Goal: Task Accomplishment & Management: Complete application form

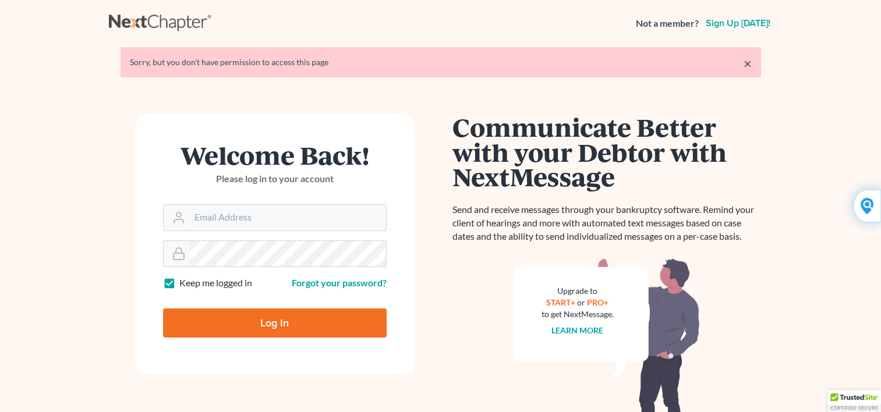
type input "Yehudaett1"
click at [269, 319] on input "Log In" at bounding box center [274, 322] width 223 height 29
type input "Thinking..."
type input "Yehudaett1"
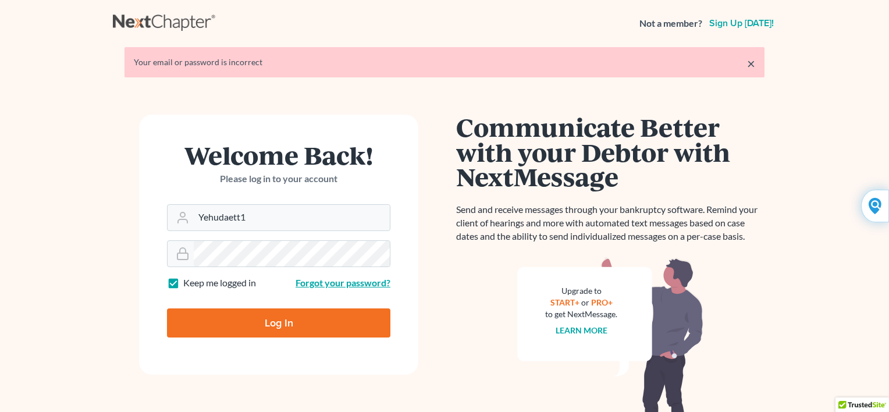
click at [307, 282] on form "Welcome Back! Please log in to your account Email Address Yehudaett1 Password K…" at bounding box center [278, 245] width 279 height 260
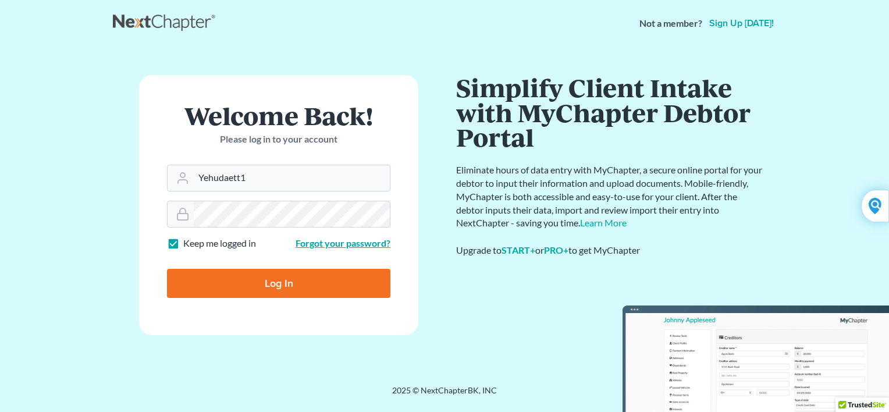
click at [308, 244] on link "Forgot your password?" at bounding box center [343, 242] width 95 height 11
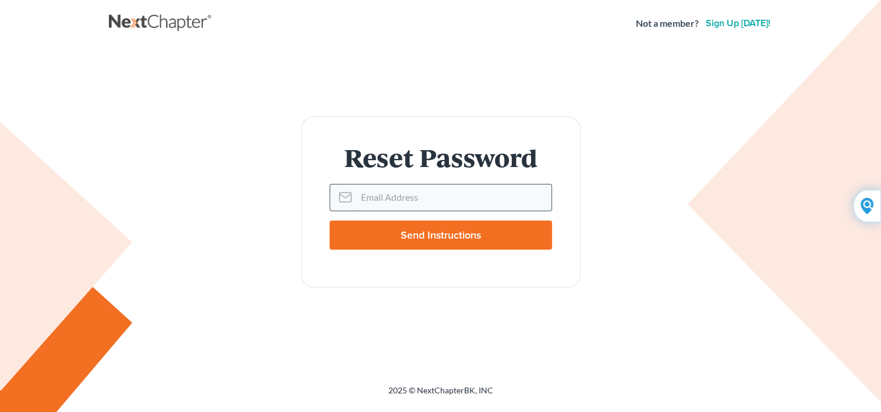
click at [357, 198] on input "Email Address" at bounding box center [453, 197] width 195 height 26
type input "[EMAIL_ADDRESS][DOMAIN_NAME]"
click at [425, 235] on input "Send Instructions" at bounding box center [440, 235] width 222 height 29
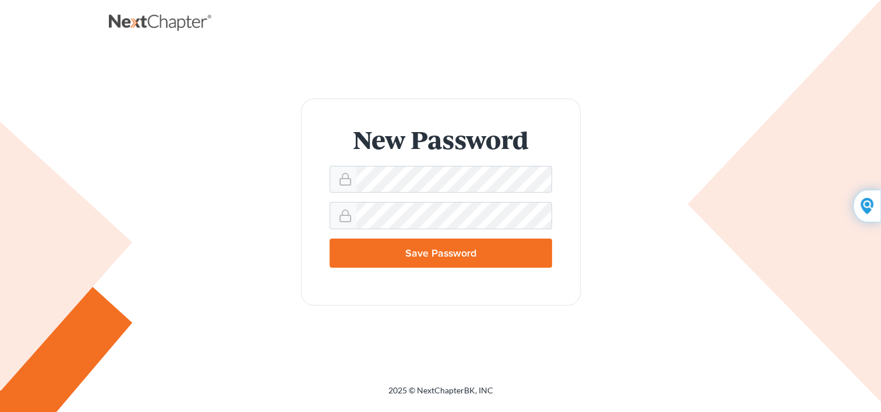
click at [451, 257] on input "Save Password" at bounding box center [440, 253] width 222 height 29
type input "Thinking..."
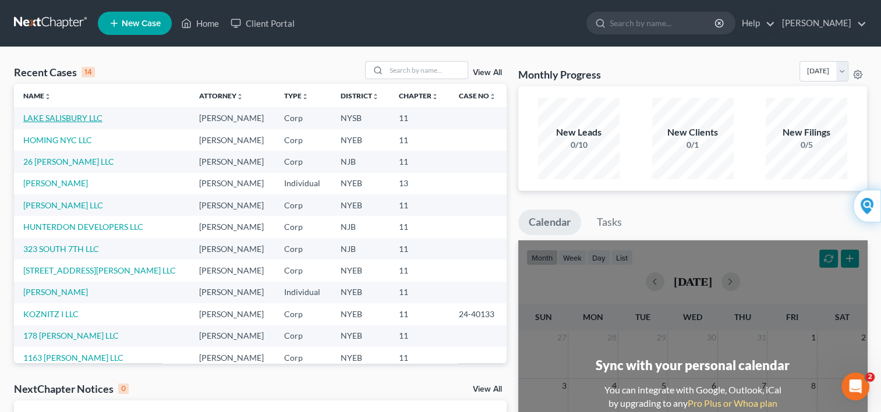
click at [68, 120] on link "LAKE SALISBURY LLC" at bounding box center [62, 118] width 79 height 10
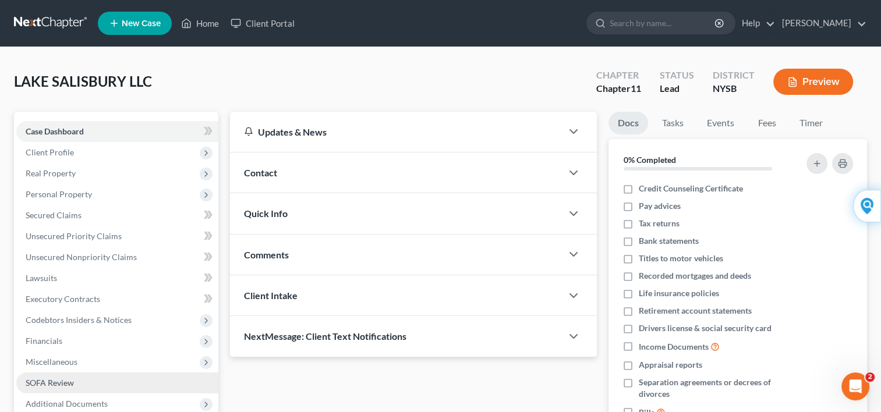
click at [49, 380] on span "SOFA Review" at bounding box center [50, 383] width 48 height 10
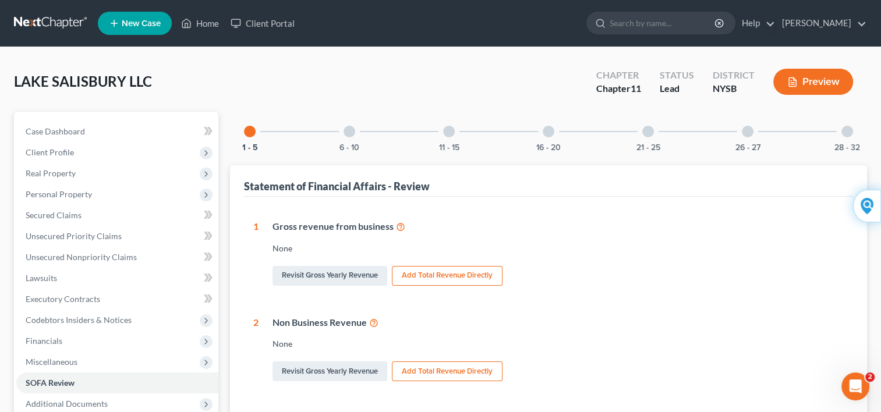
click at [345, 130] on div at bounding box center [349, 132] width 12 height 12
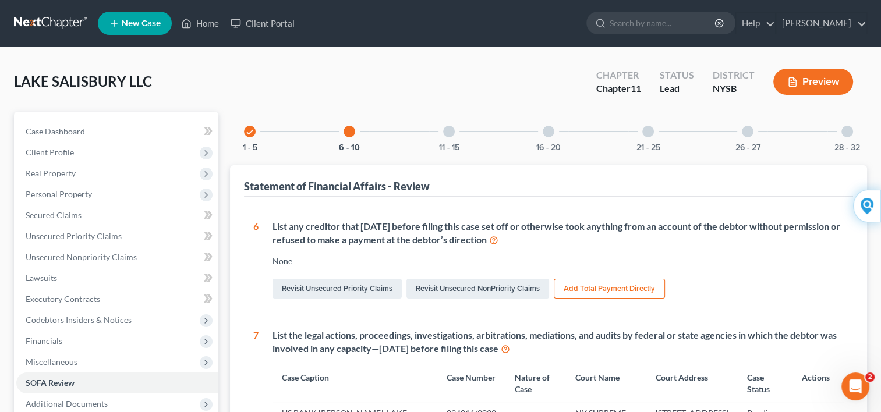
click at [449, 130] on div at bounding box center [449, 132] width 12 height 12
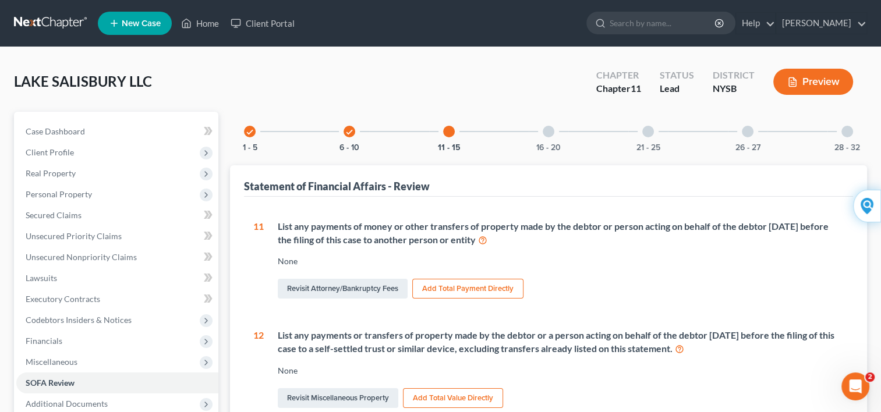
click at [545, 132] on div at bounding box center [548, 132] width 12 height 12
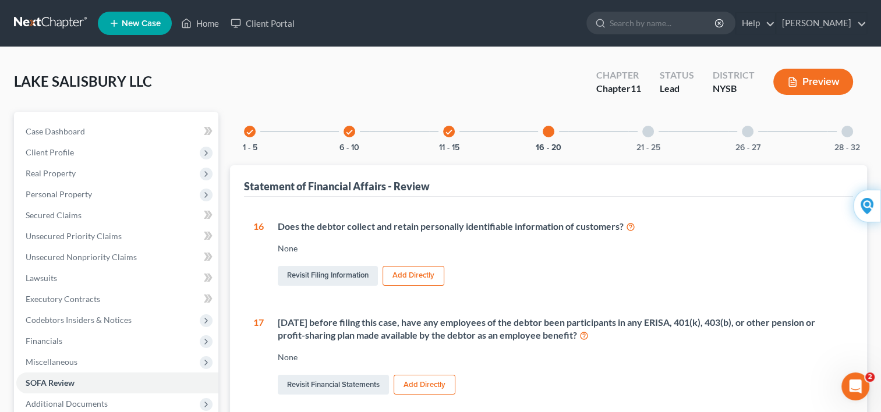
click at [647, 129] on div at bounding box center [648, 132] width 12 height 12
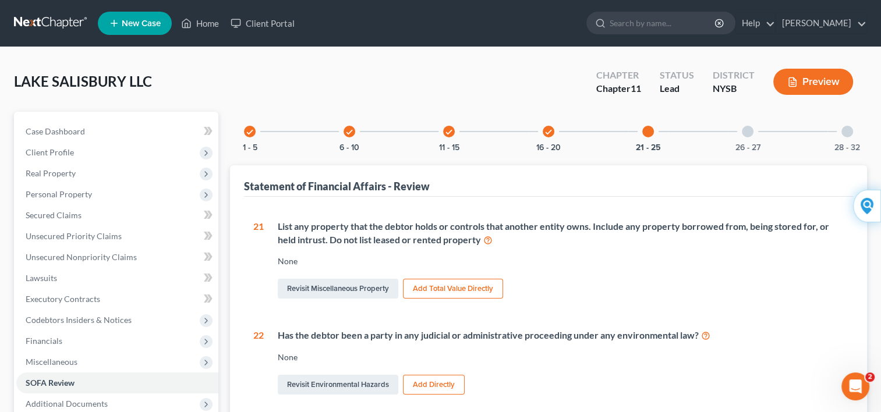
click at [747, 133] on div at bounding box center [747, 132] width 12 height 12
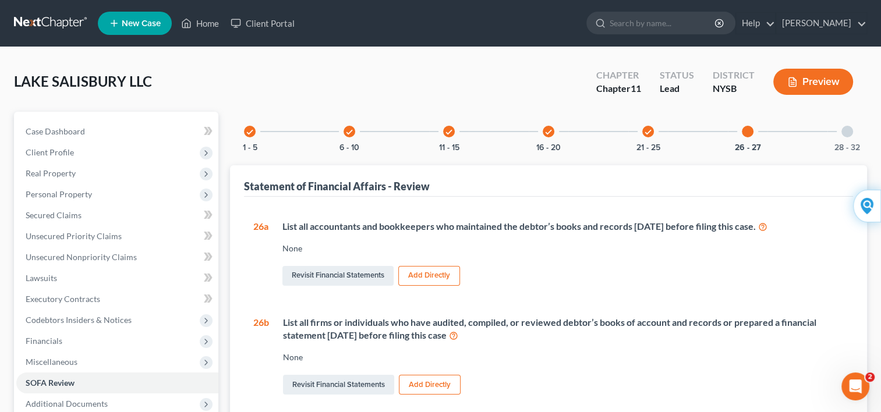
click at [745, 131] on div at bounding box center [747, 132] width 12 height 12
click at [808, 80] on button "Preview" at bounding box center [813, 82] width 80 height 26
click at [819, 84] on button "Preview" at bounding box center [813, 82] width 80 height 26
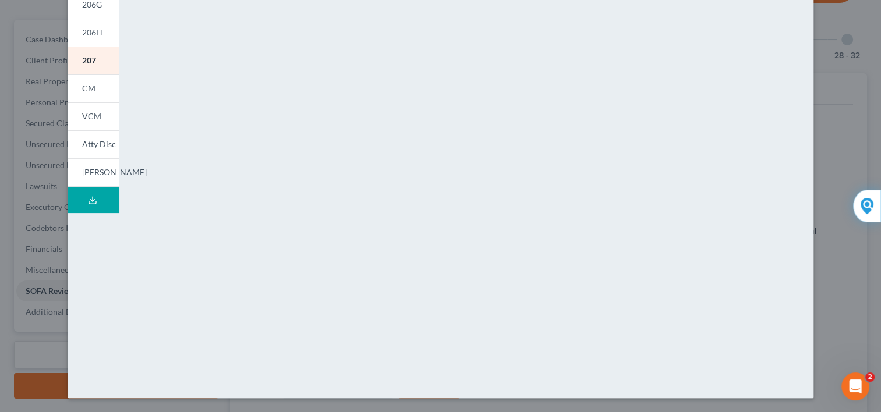
scroll to position [93, 0]
click at [618, 216] on div "NextChapter Map Statement of Financial Affairs for Non-Individuals Filing for B…" at bounding box center [692, 98] width 252 height 578
click at [37, 286] on div "Petition Preview Statement of Financial Affairs for Non-Individuals Filing for …" at bounding box center [440, 206] width 881 height 412
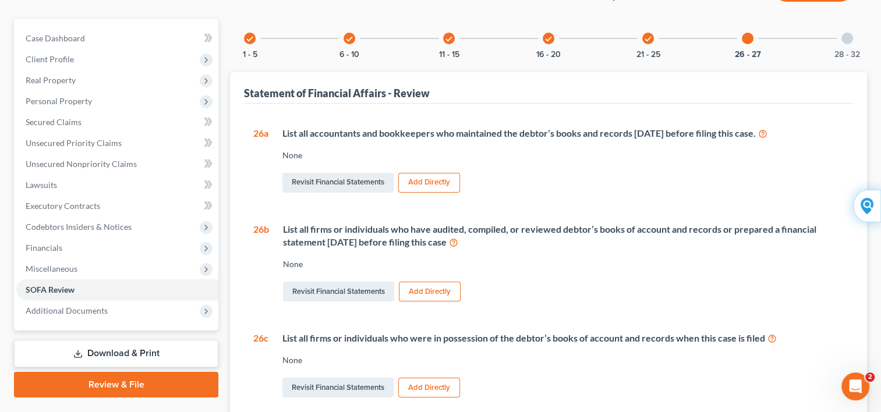
click at [348, 35] on icon "check" at bounding box center [349, 39] width 8 height 8
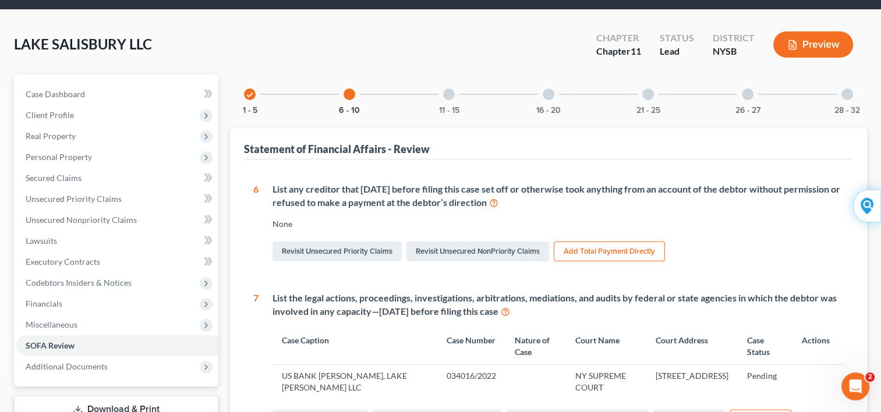
scroll to position [91, 0]
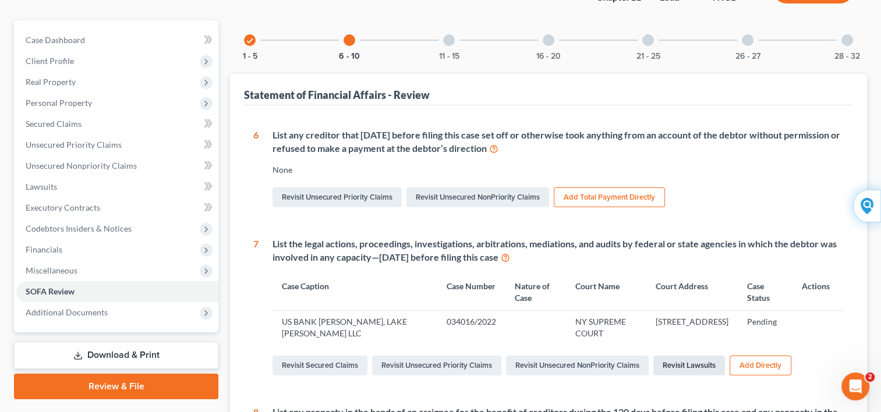
click at [695, 367] on link "Revisit Lawsuits" at bounding box center [689, 366] width 72 height 20
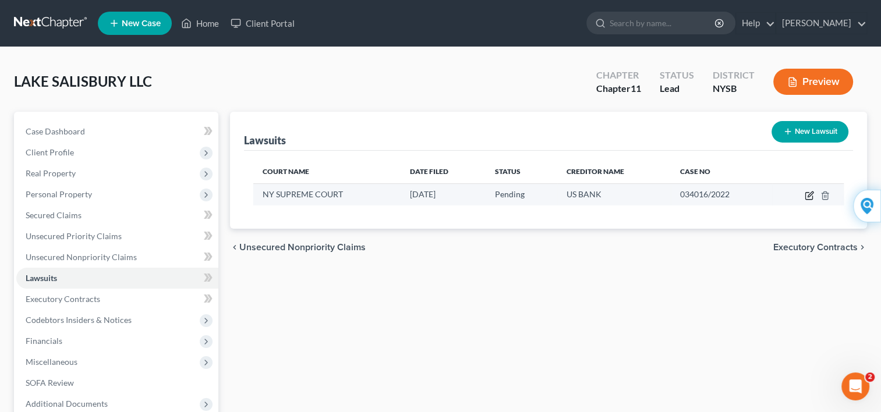
click at [805, 195] on icon "button" at bounding box center [808, 195] width 9 height 9
select select "35"
select select "0"
select select "1"
select select "24"
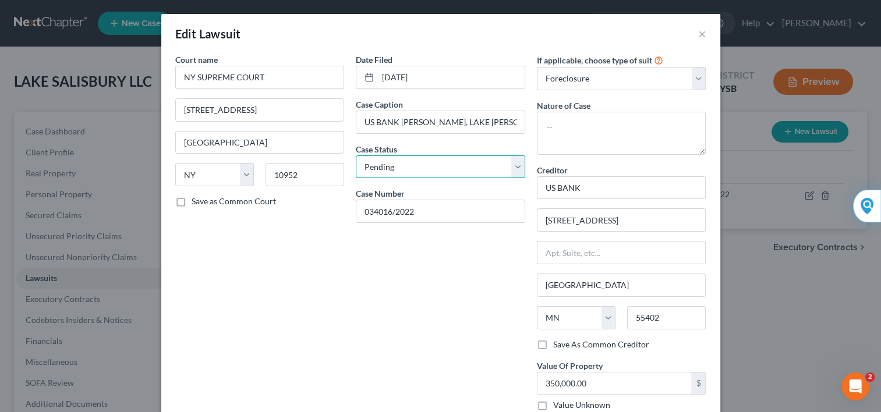
click at [517, 173] on select "Select Pending On Appeal Concluded" at bounding box center [440, 166] width 169 height 23
select select "2"
click at [356, 155] on select "Select Pending On Appeal Concluded" at bounding box center [440, 166] width 169 height 23
click at [705, 339] on div "If applicable, choose type of suit Select Repossession Foreclosure Returns Othe…" at bounding box center [621, 259] width 181 height 411
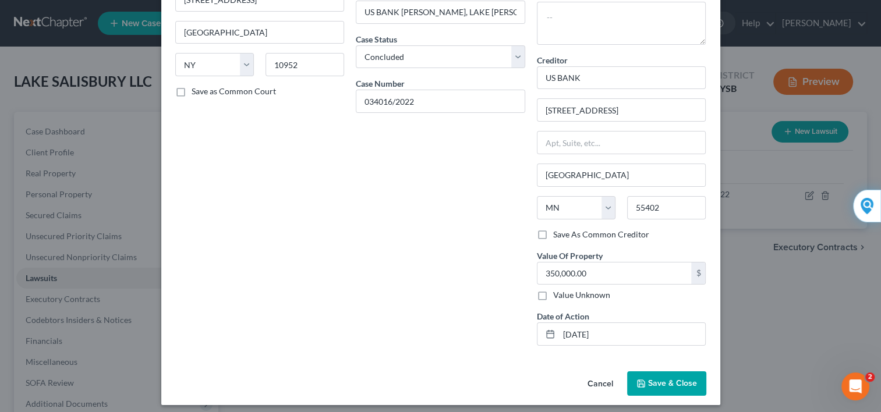
scroll to position [115, 0]
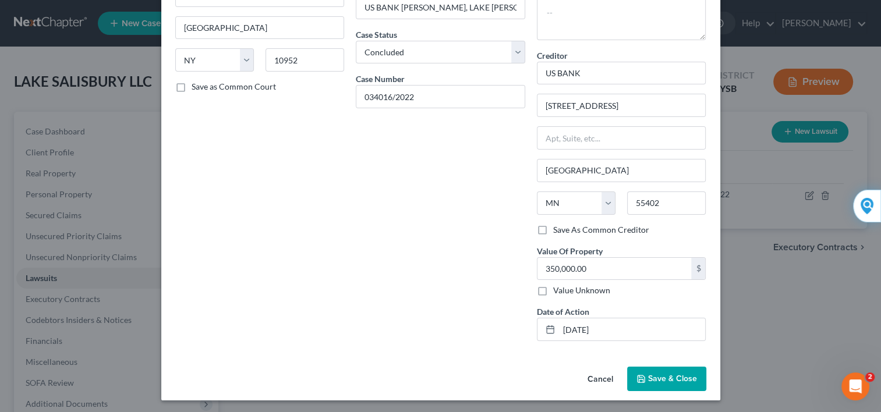
click at [670, 375] on span "Save & Close" at bounding box center [672, 379] width 49 height 10
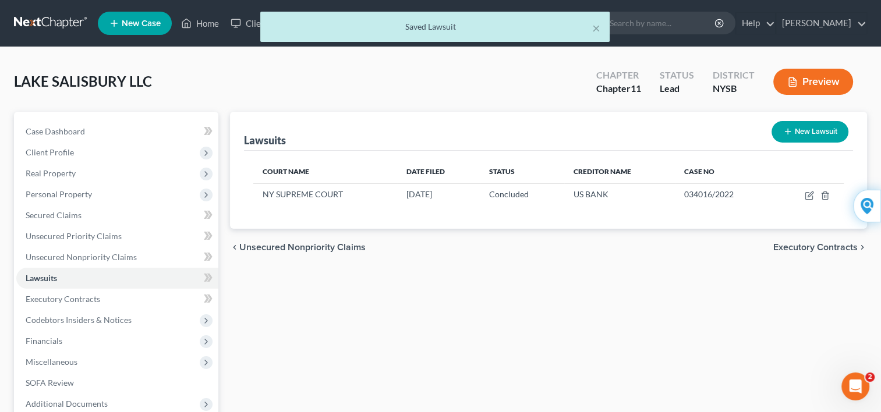
click at [665, 370] on div "Lawsuits New Lawsuit Court Name Date Filed Status Creditor Name Case No NY SUPR…" at bounding box center [548, 301] width 648 height 379
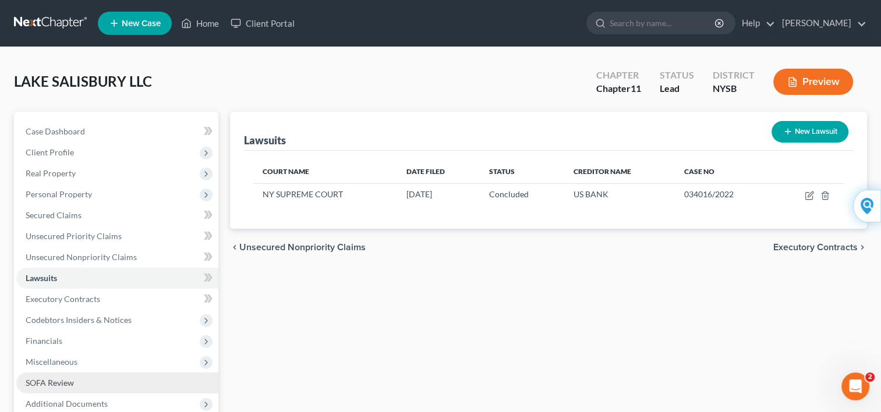
click at [58, 385] on span "SOFA Review" at bounding box center [50, 383] width 48 height 10
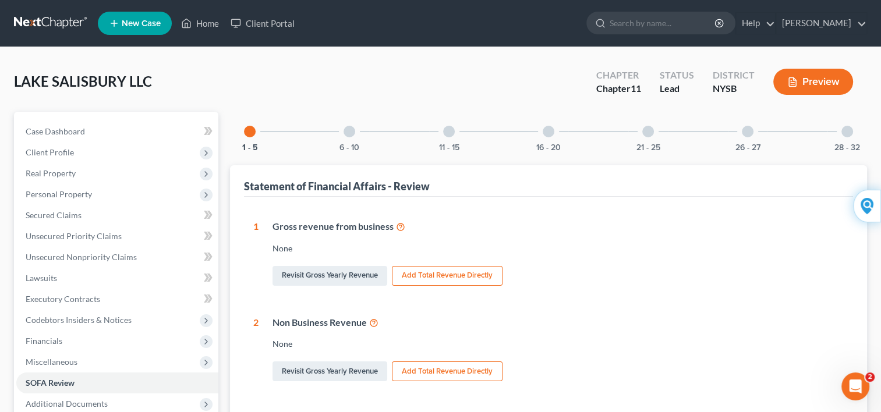
click at [446, 133] on div at bounding box center [449, 132] width 12 height 12
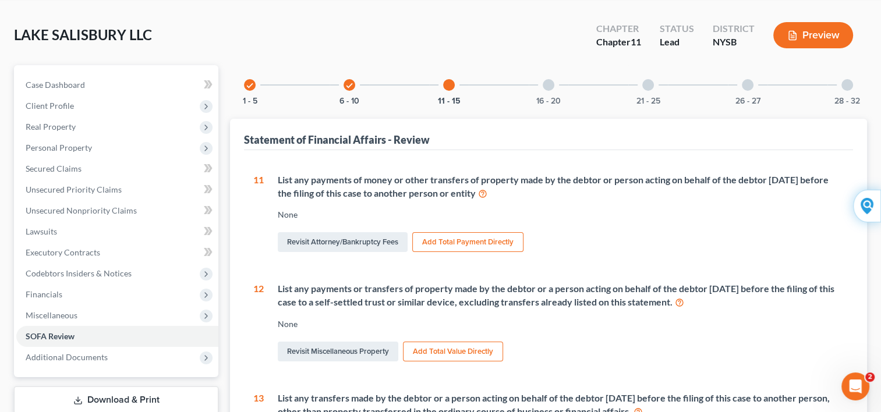
scroll to position [70, 0]
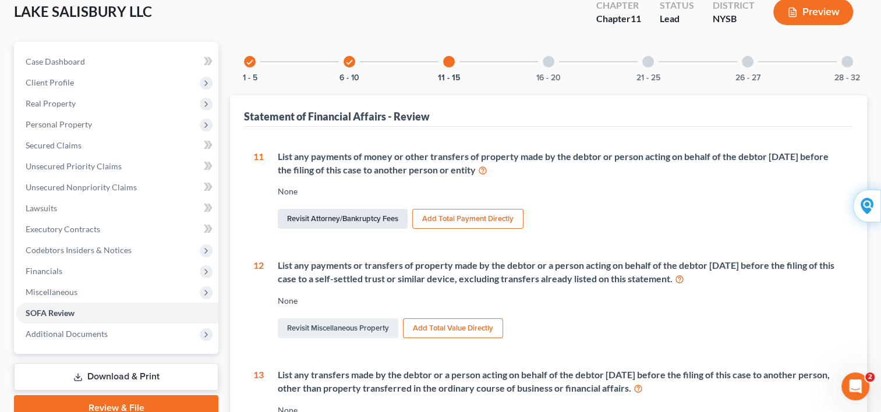
click at [360, 216] on link "Revisit Attorney/Bankruptcy Fees" at bounding box center [343, 219] width 130 height 20
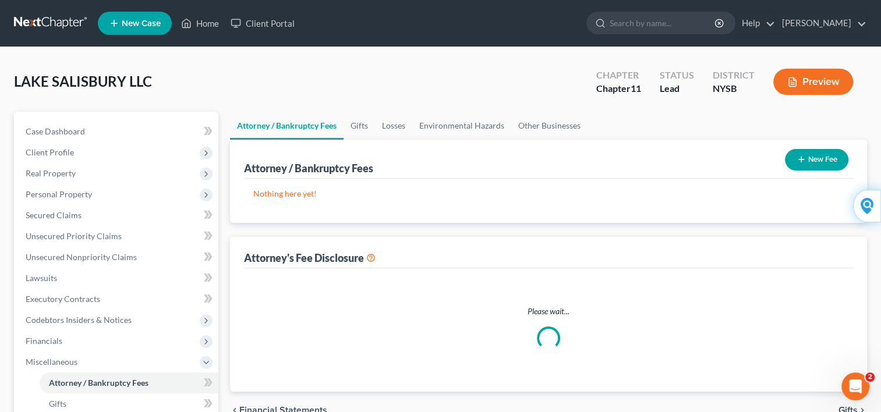
click at [361, 216] on div "Attorney / Bankruptcy Fees New Fee Nothing here yet! Attorney / Payee Fees Atto…" at bounding box center [548, 266] width 637 height 252
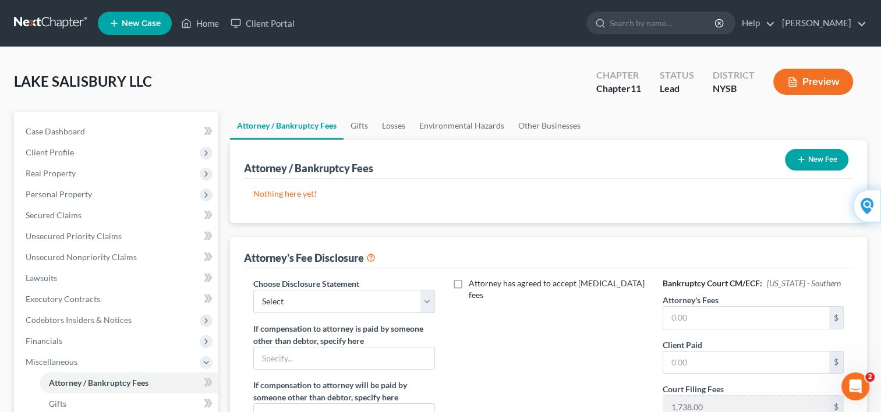
click at [806, 155] on button "New Fee" at bounding box center [816, 160] width 63 height 22
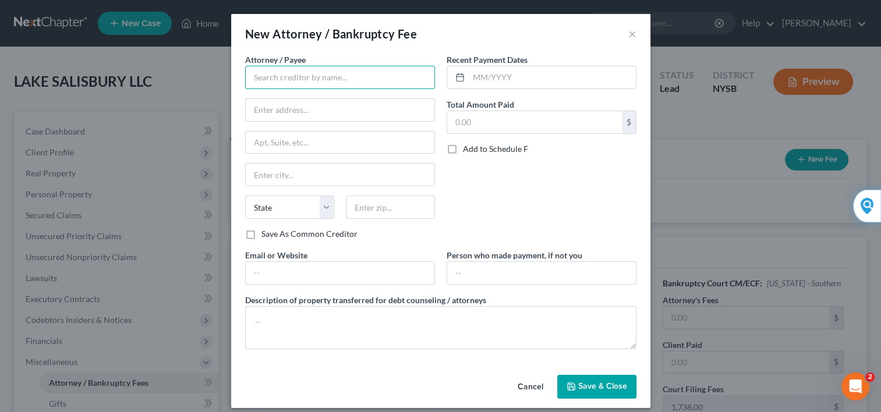
click at [397, 83] on input "text" at bounding box center [340, 77] width 190 height 23
type input "Solomon Rosengarten"
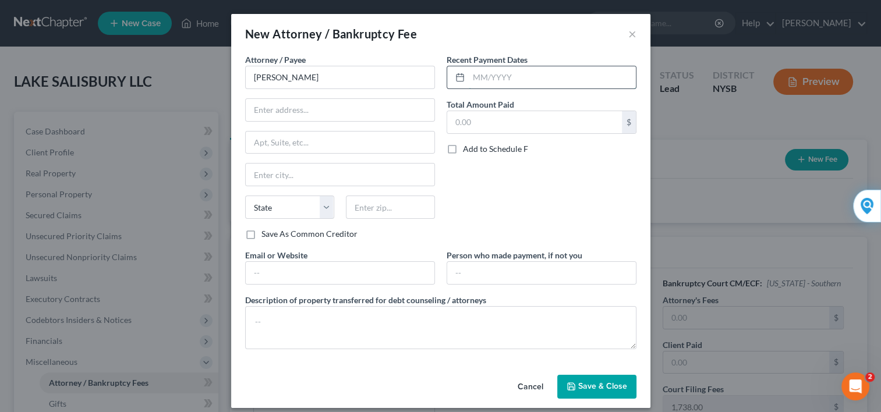
click at [473, 76] on input "text" at bounding box center [551, 77] width 167 height 22
type input "0728/2025"
click at [393, 113] on input "text" at bounding box center [340, 110] width 189 height 22
type input "2329 Nostrand Avenue - Suite 100"
type input "Brooklyn, NY 11210, USA"
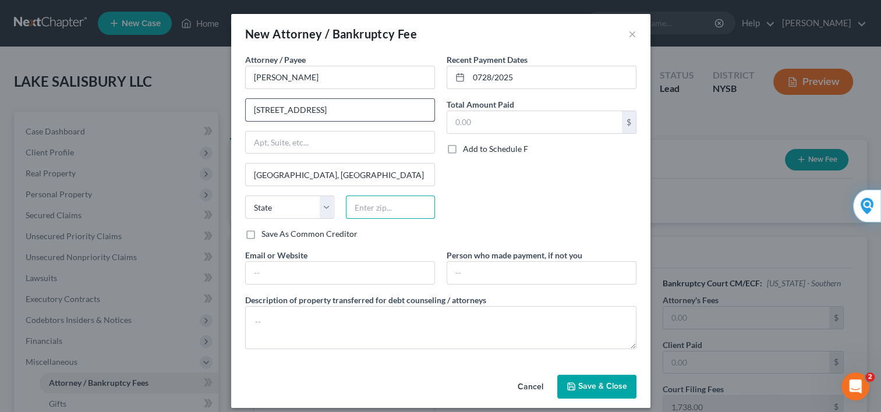
type input "11210"
type input "[EMAIL_ADDRESS][DOMAIN_NAME]"
type input "Brooklyn"
select select "35"
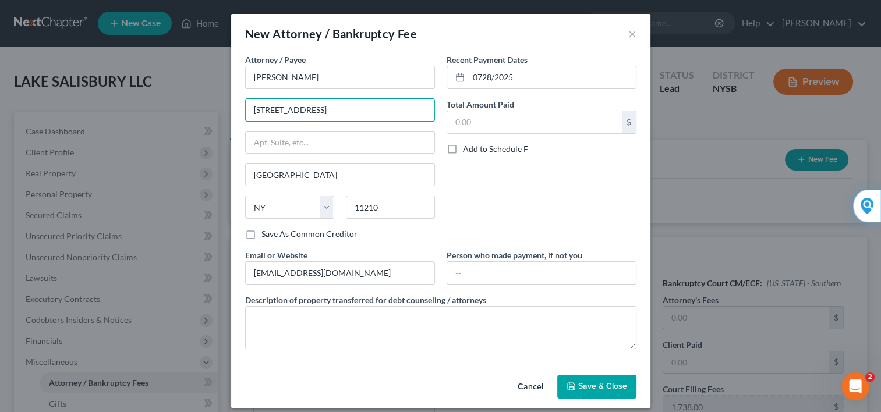
type input "2089 New York Avenue, Brooklyn, NY"
click at [473, 124] on input "text" at bounding box center [534, 122] width 175 height 22
type input "7,500"
click at [458, 272] on input "text" at bounding box center [541, 273] width 189 height 22
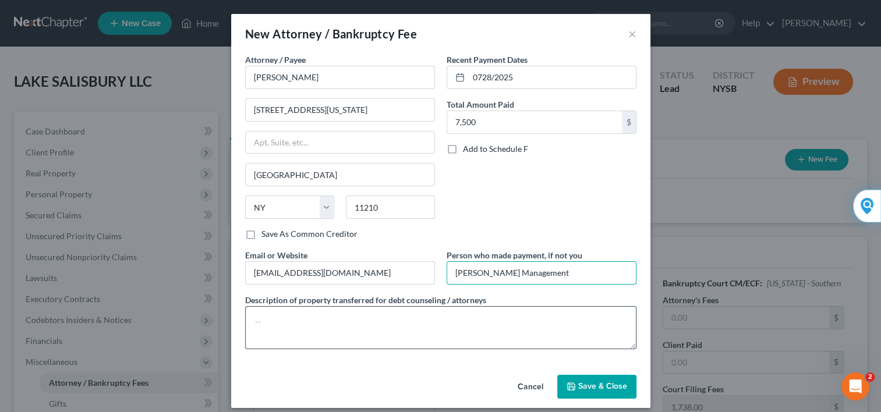
type input "Sanford Management"
click at [440, 311] on textarea at bounding box center [440, 327] width 391 height 43
type textarea "C"
type textarea "Money"
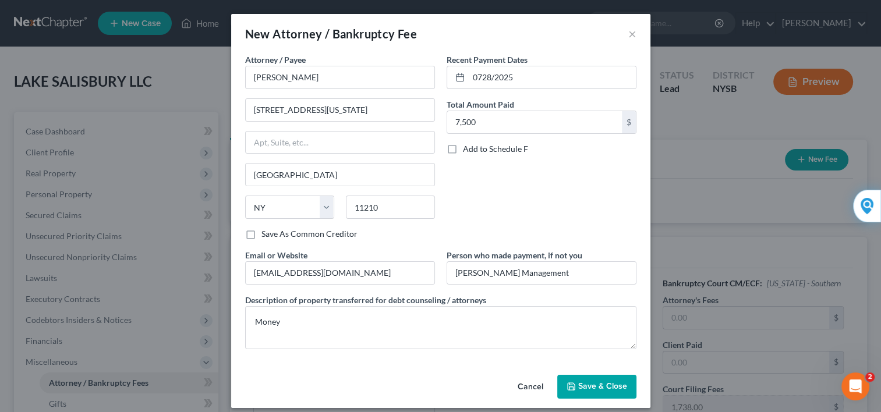
click at [587, 388] on span "Save & Close" at bounding box center [602, 387] width 49 height 10
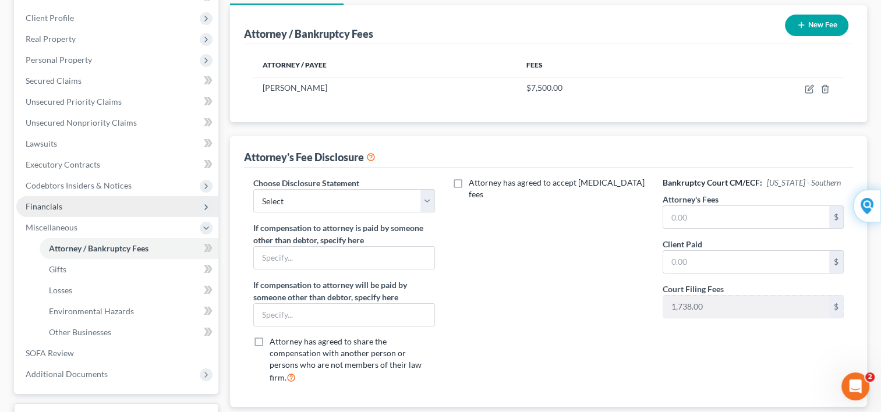
scroll to position [140, 0]
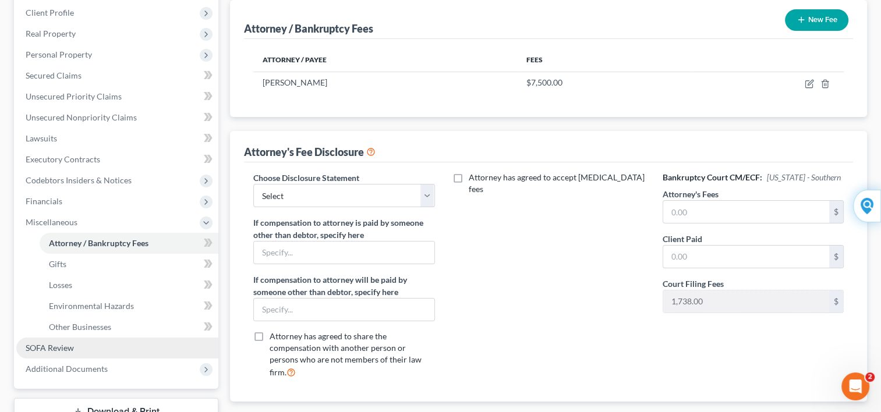
click at [121, 350] on link "SOFA Review" at bounding box center [117, 348] width 202 height 21
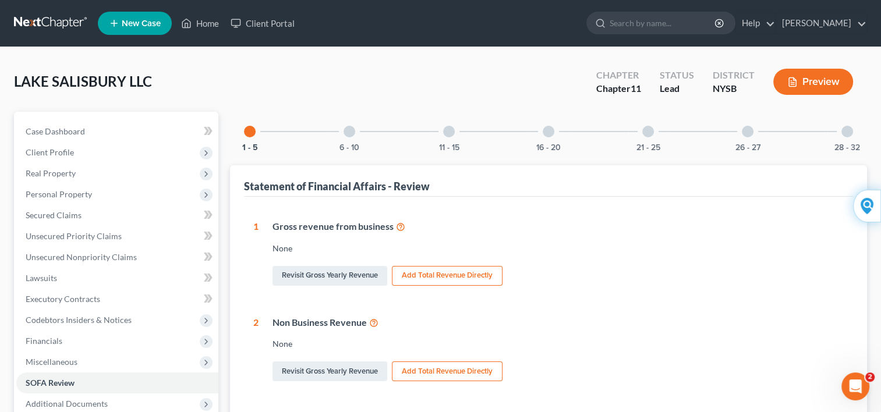
click at [446, 136] on div at bounding box center [449, 132] width 12 height 12
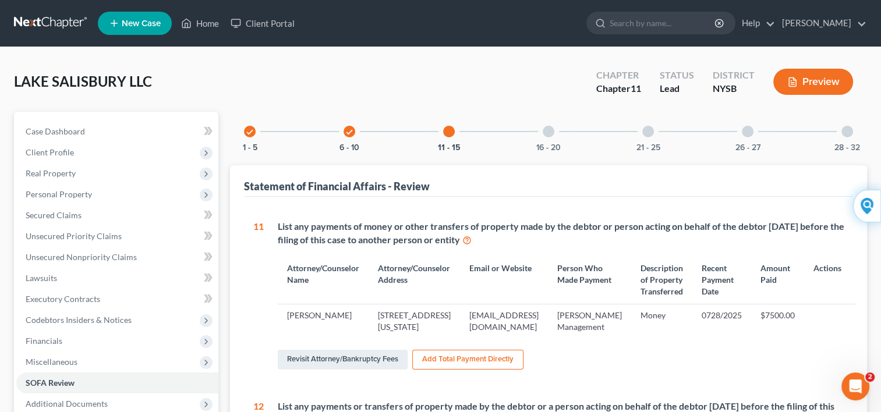
click at [447, 130] on div at bounding box center [449, 132] width 12 height 12
click at [812, 81] on button "Preview" at bounding box center [813, 82] width 80 height 26
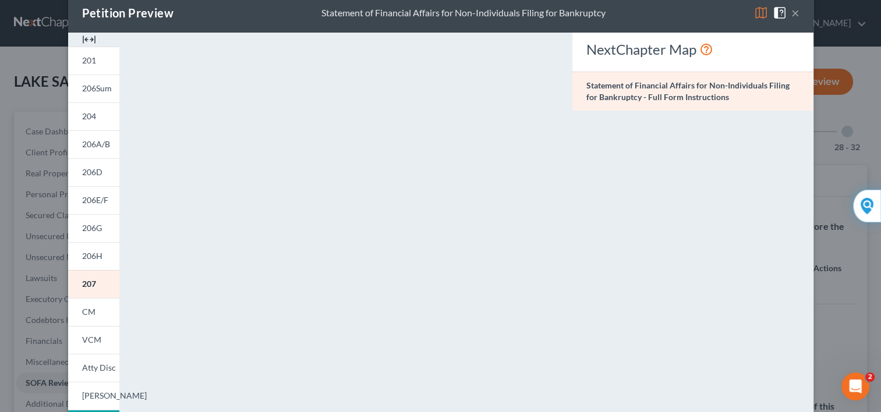
scroll to position [23, 0]
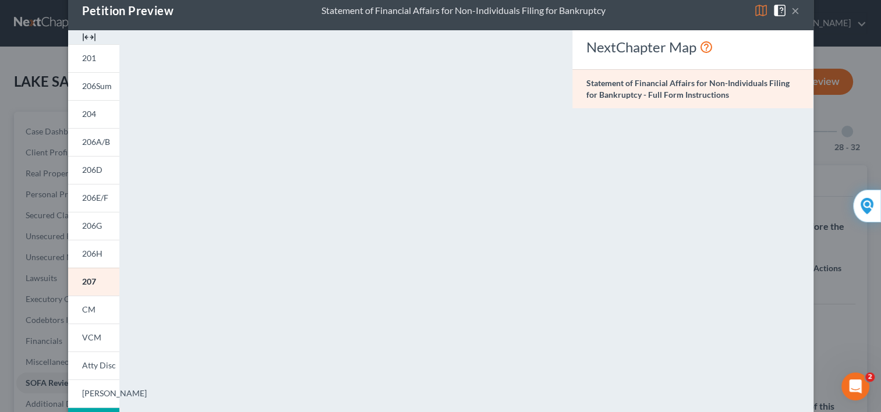
click at [35, 381] on div "Petition Preview Statement of Financial Affairs for Non-Individuals Filing for …" at bounding box center [440, 206] width 881 height 412
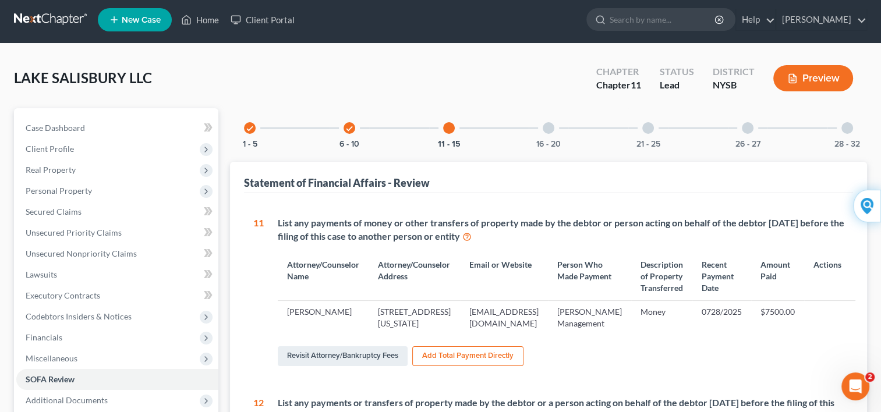
scroll to position [0, 0]
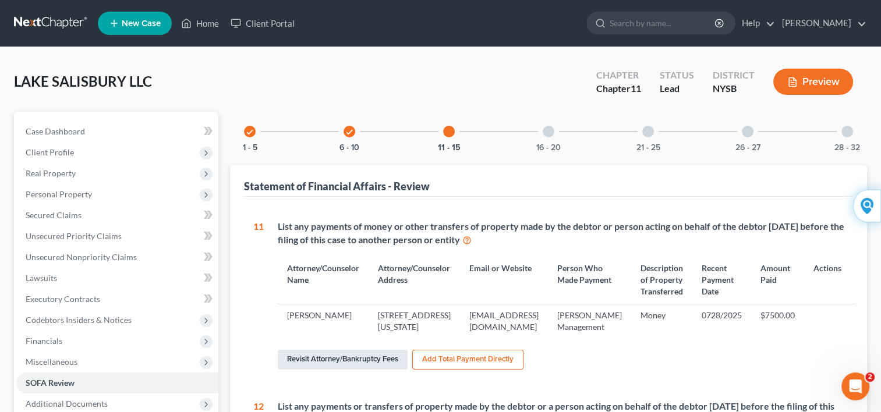
click at [369, 370] on link "Revisit Attorney/Bankruptcy Fees" at bounding box center [343, 360] width 130 height 20
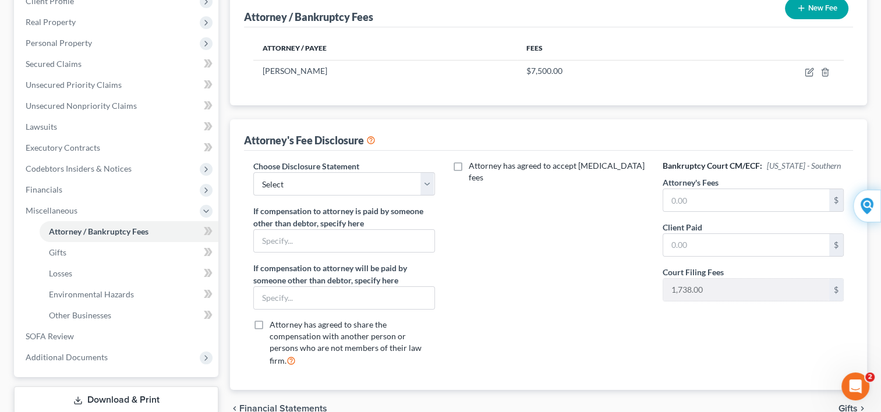
scroll to position [163, 0]
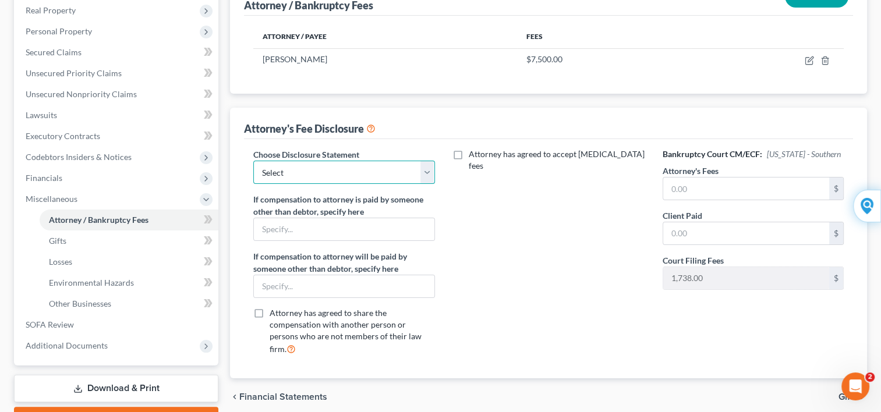
click at [421, 172] on select "Select 174 SKILLMAN AVENUE LLC 911 MGB LLC 222 WESTERVELT LLC" at bounding box center [343, 172] width 181 height 23
click at [471, 190] on div "Attorney has agreed to accept retainer fees" at bounding box center [548, 256] width 204 height 216
click at [348, 220] on input "text" at bounding box center [344, 229] width 180 height 22
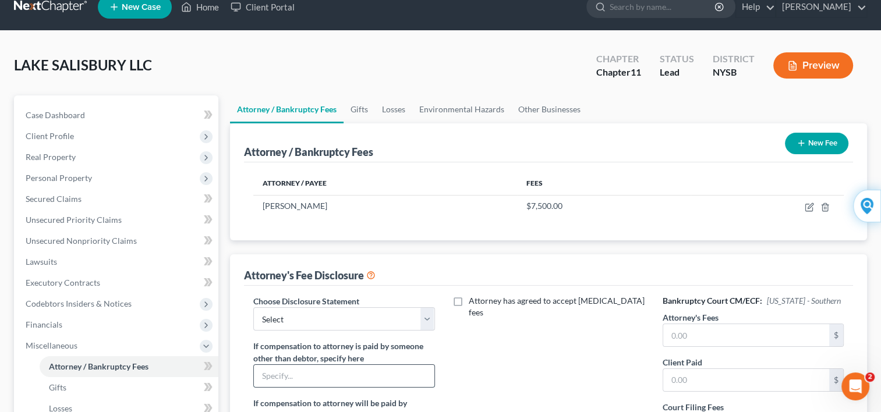
scroll to position [0, 0]
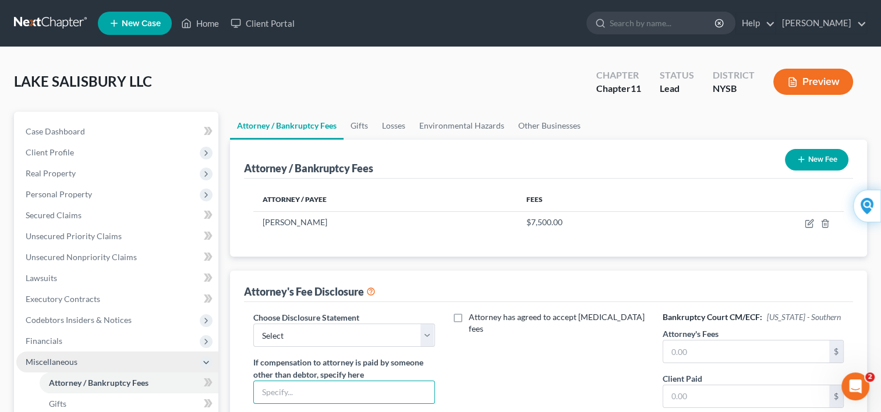
click at [205, 363] on icon at bounding box center [205, 362] width 9 height 9
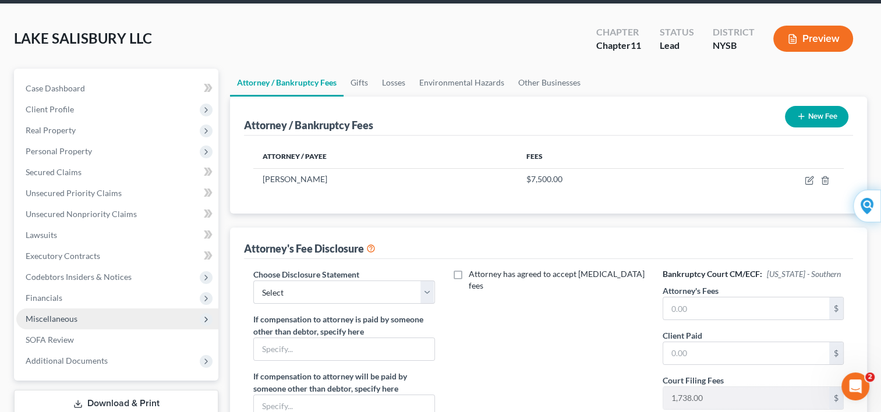
scroll to position [47, 0]
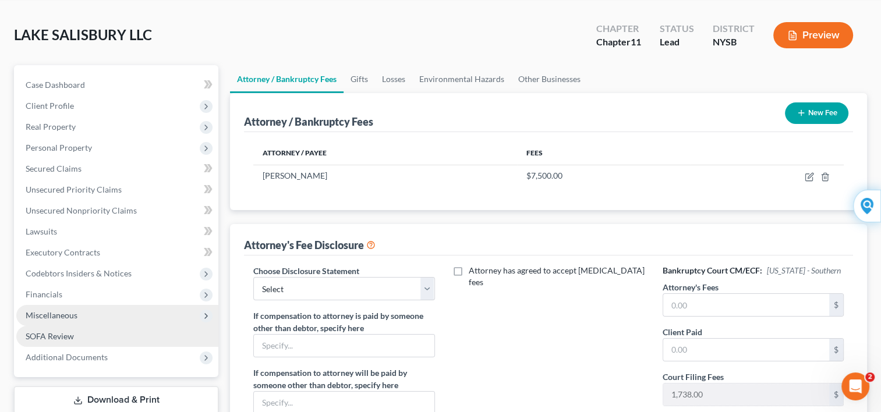
click at [59, 337] on span "SOFA Review" at bounding box center [50, 336] width 48 height 10
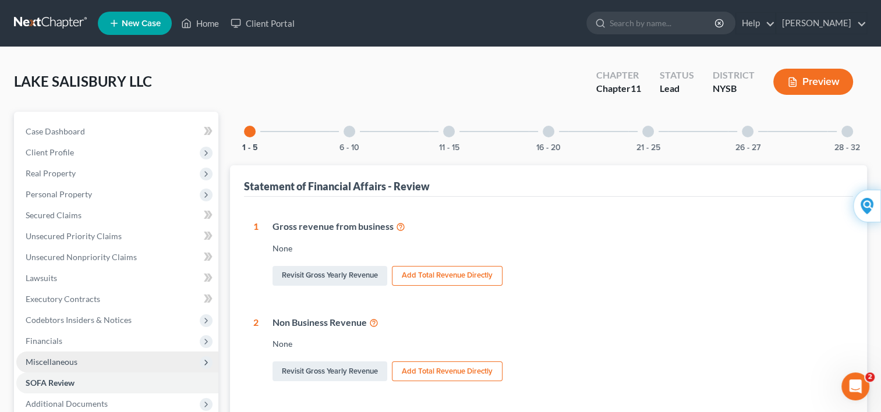
click at [449, 133] on div at bounding box center [449, 132] width 12 height 12
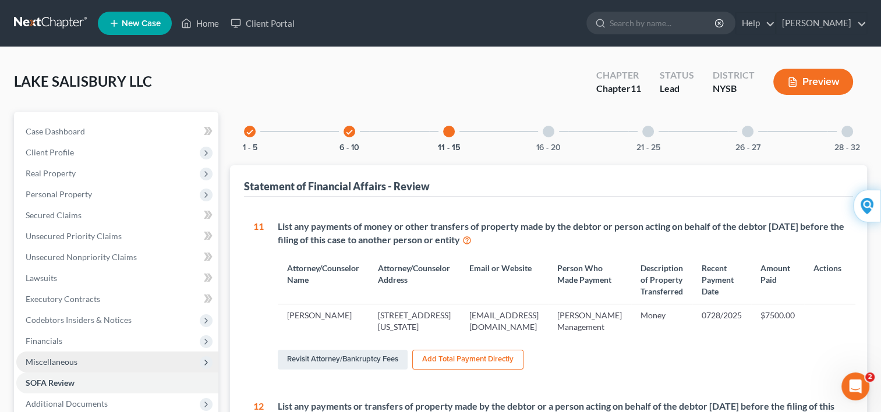
click at [488, 370] on button "Add Total Payment Directly" at bounding box center [467, 360] width 111 height 20
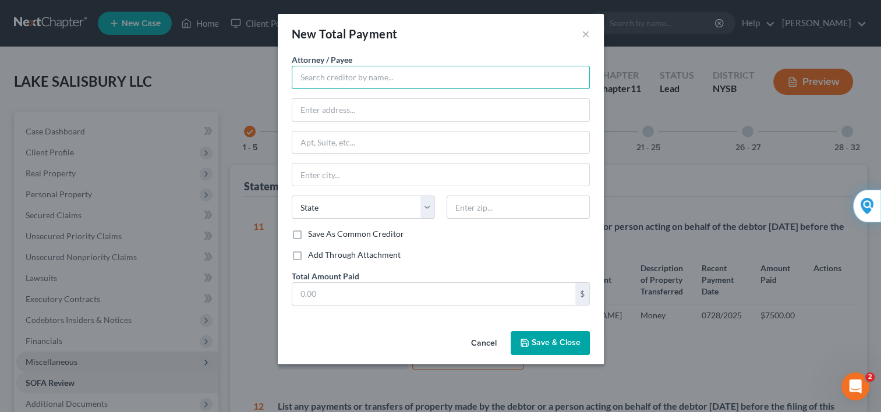
click at [382, 80] on input "text" at bounding box center [441, 77] width 298 height 23
type input "s"
type input "SOLOMON ROSENGARTEN"
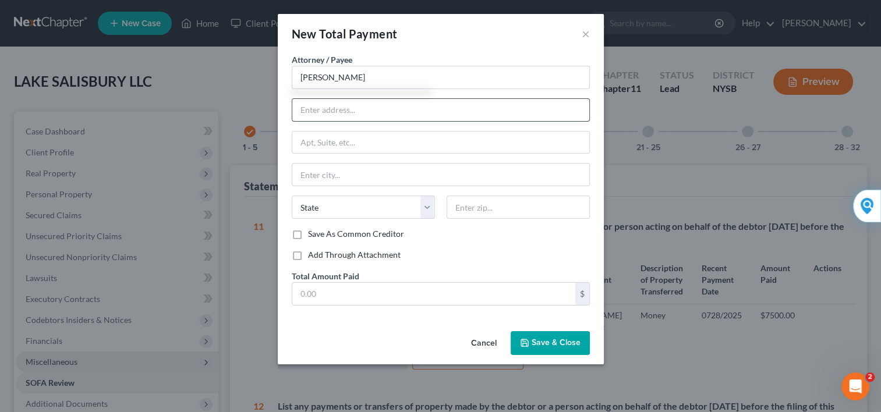
click at [375, 103] on input "text" at bounding box center [440, 110] width 297 height 22
type input "2329 Nostrand Avenue - Suite 100"
type input "Brooklyn, NY 11210, USA"
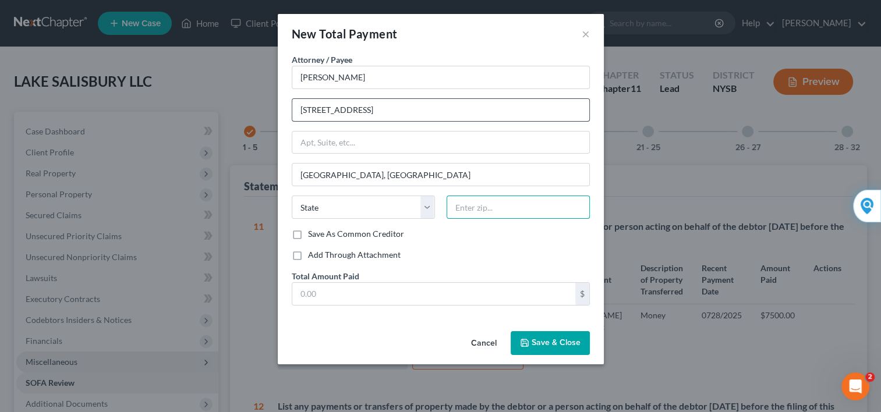
type input "11210"
type input "Brooklyn"
select select "35"
type input "2089 New York Avenue, Brooklyn, NY"
click at [343, 286] on input "text" at bounding box center [433, 294] width 283 height 22
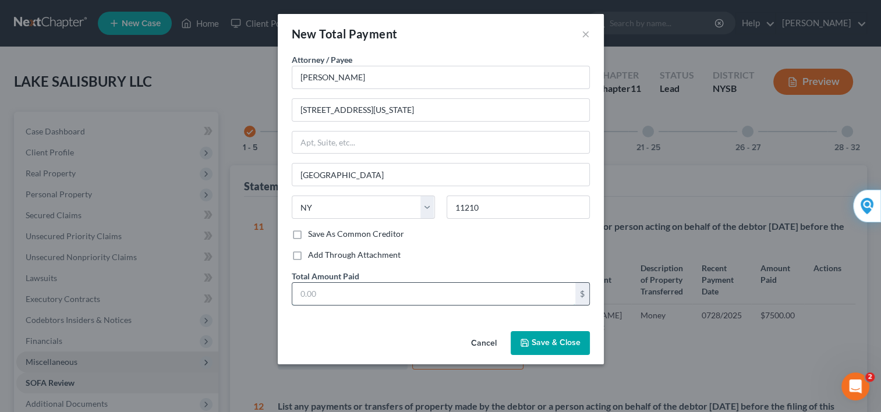
type input "7,500"
click at [534, 338] on span "Save & Close" at bounding box center [555, 343] width 49 height 10
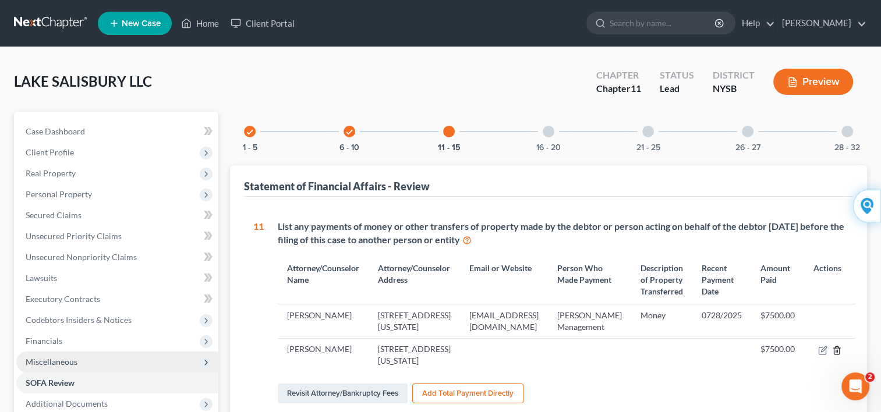
click at [837, 352] on line "button" at bounding box center [837, 351] width 0 height 2
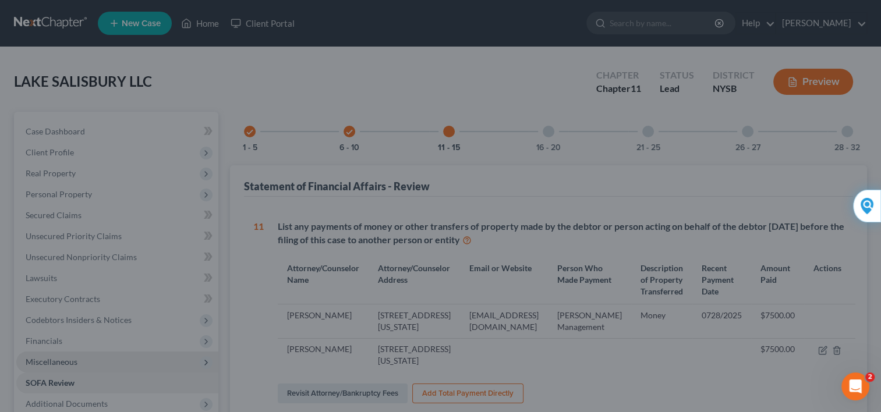
click at [626, 203] on div "Delete × Are you sure you want to delete this? Cancel Delete" at bounding box center [440, 206] width 881 height 412
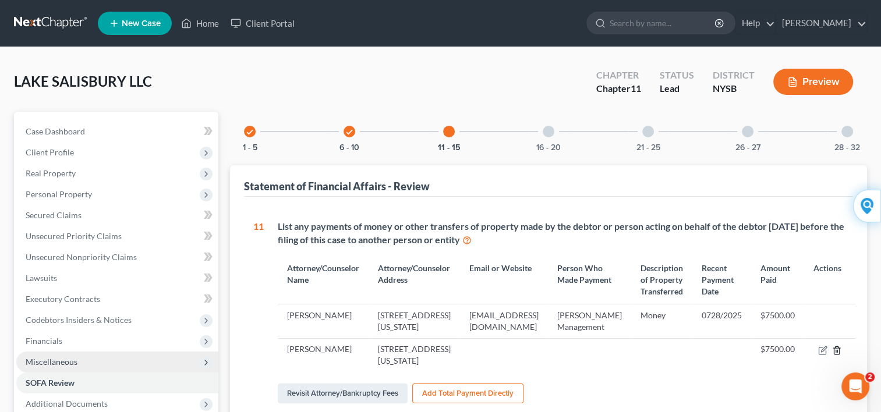
click at [836, 352] on line "button" at bounding box center [836, 351] width 0 height 2
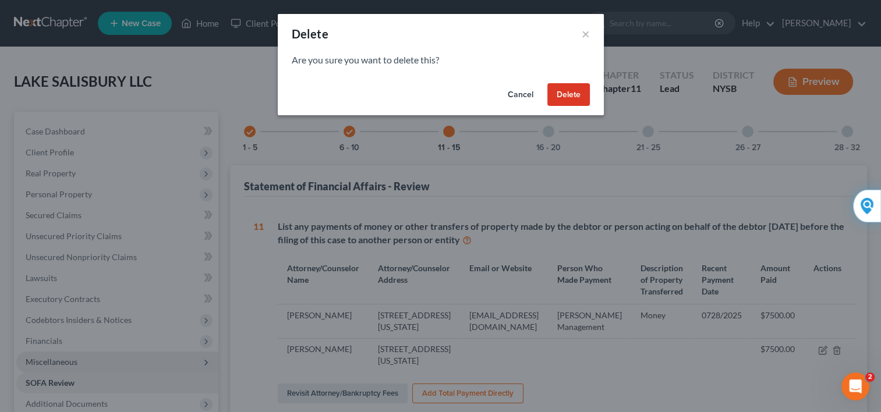
click at [563, 99] on button "Delete" at bounding box center [568, 94] width 42 height 23
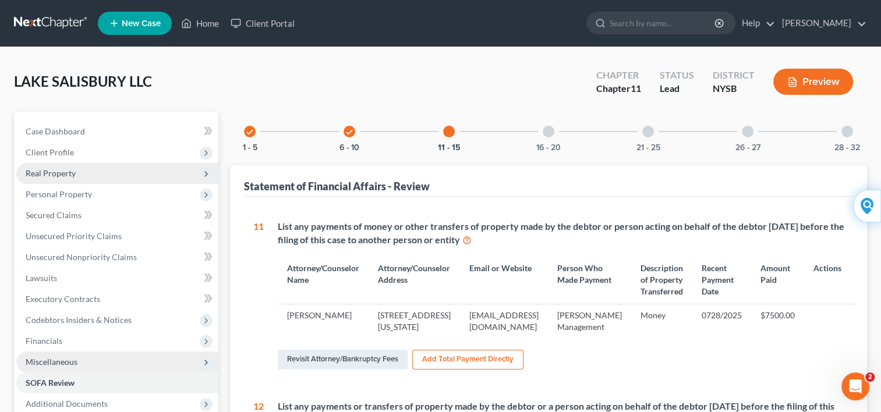
click at [55, 173] on span "Real Property" at bounding box center [51, 173] width 50 height 10
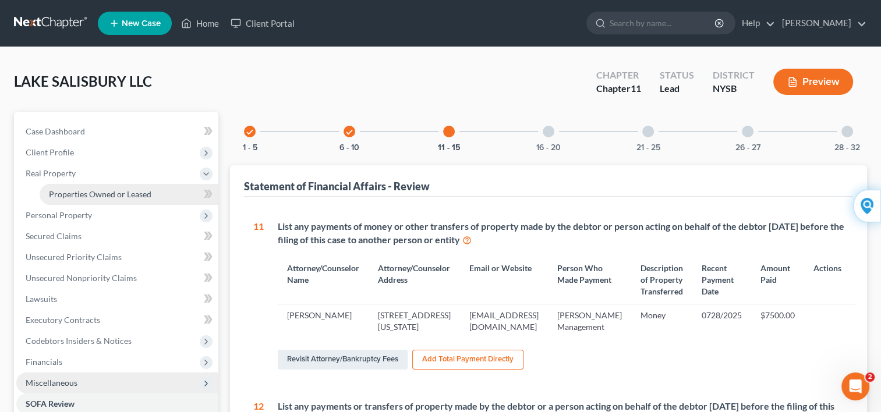
click at [65, 193] on span "Properties Owned or Leased" at bounding box center [100, 194] width 102 height 10
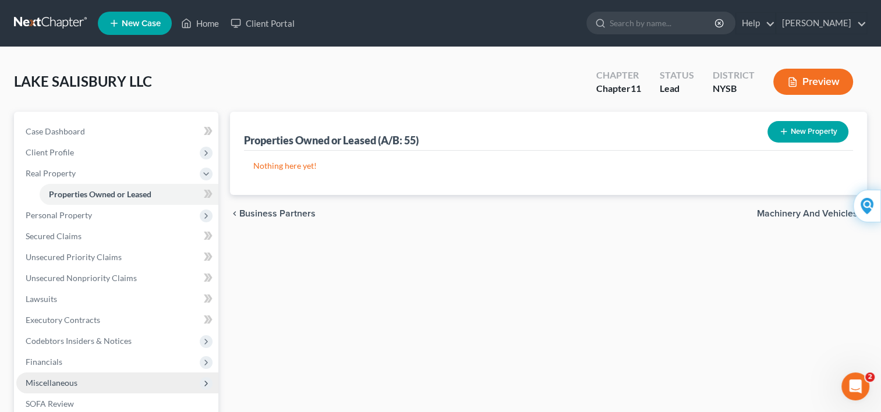
click at [789, 133] on button "New Property" at bounding box center [807, 132] width 81 height 22
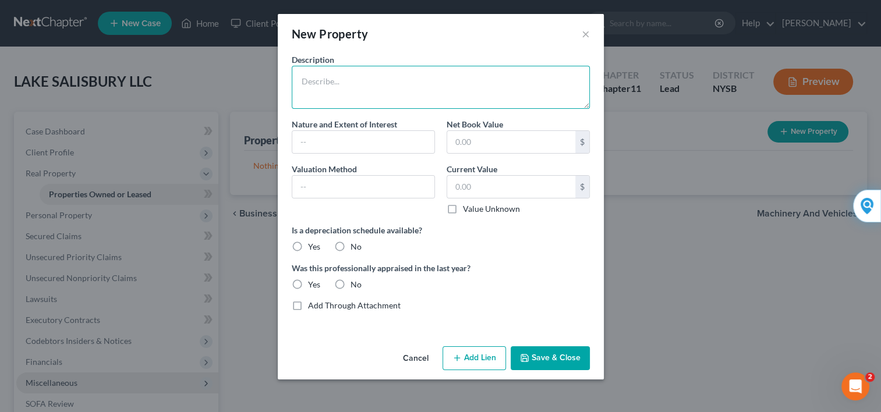
click at [335, 82] on textarea at bounding box center [441, 87] width 298 height 43
type textarea "r"
type textarea "Real Estate located at 3 Centre Street, Spring Valley, NY 10952"
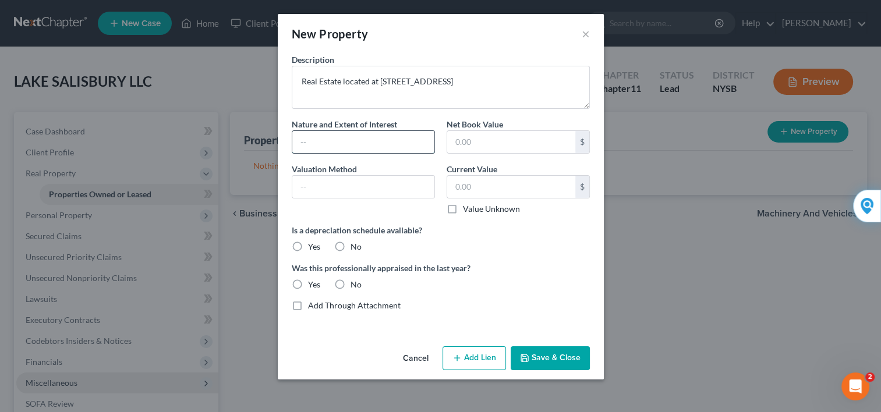
click at [317, 139] on input "text" at bounding box center [363, 142] width 142 height 22
type input "Fee"
click at [487, 145] on input "text" at bounding box center [511, 142] width 128 height 22
type input "3"
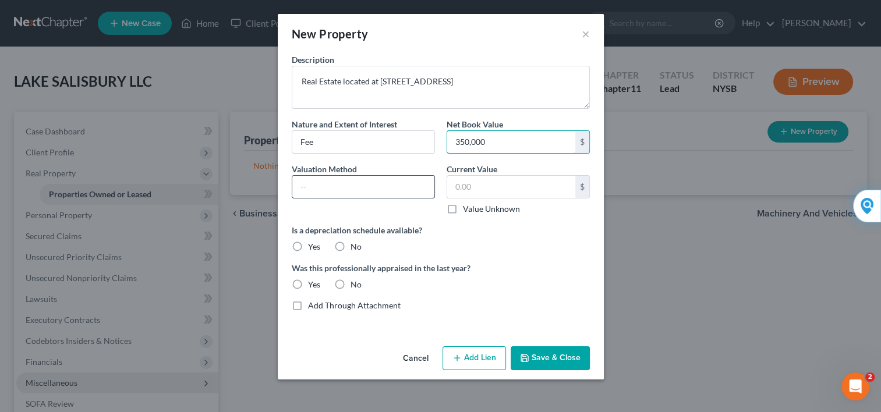
type input "350,000"
click at [414, 186] on input "text" at bounding box center [363, 187] width 142 height 22
type input "Comparables"
click at [468, 182] on input "text" at bounding box center [511, 187] width 128 height 22
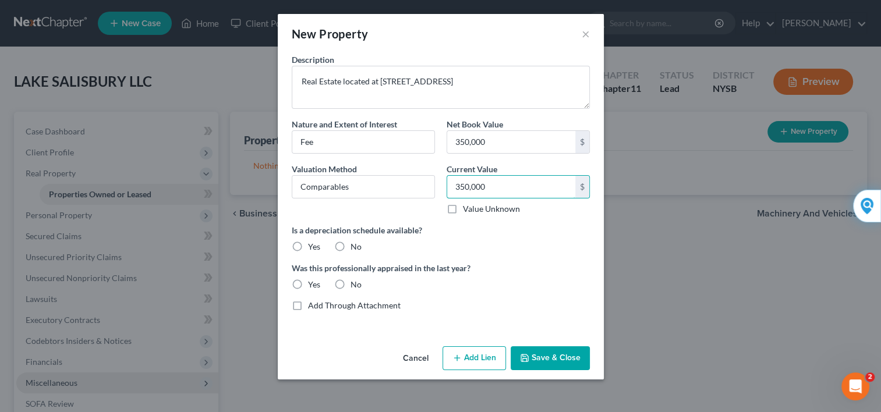
type input "350,000"
click at [350, 247] on label "No" at bounding box center [355, 247] width 11 height 12
click at [355, 247] on input "No" at bounding box center [359, 245] width 8 height 8
radio input "true"
click at [350, 281] on label "No" at bounding box center [355, 285] width 11 height 12
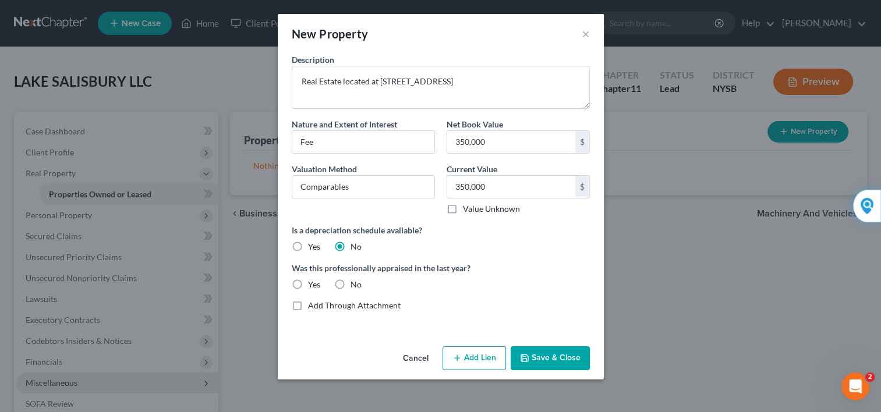
click at [355, 281] on input "No" at bounding box center [359, 283] width 8 height 8
radio input "true"
click at [556, 358] on button "Save & Close" at bounding box center [549, 358] width 79 height 24
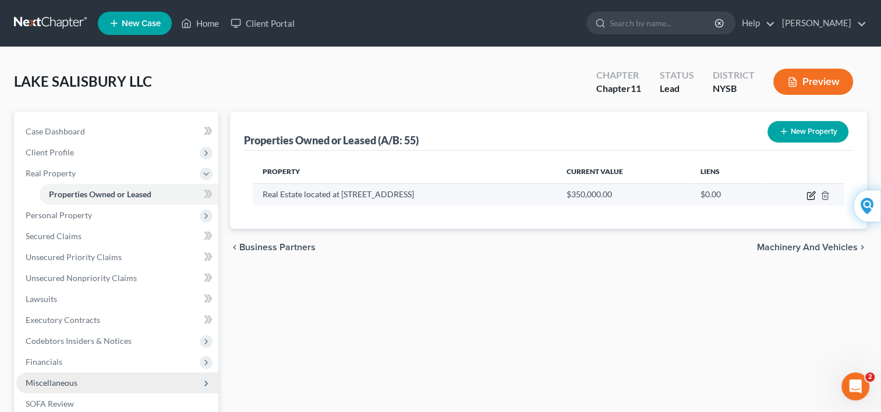
click at [808, 197] on icon "button" at bounding box center [810, 195] width 9 height 9
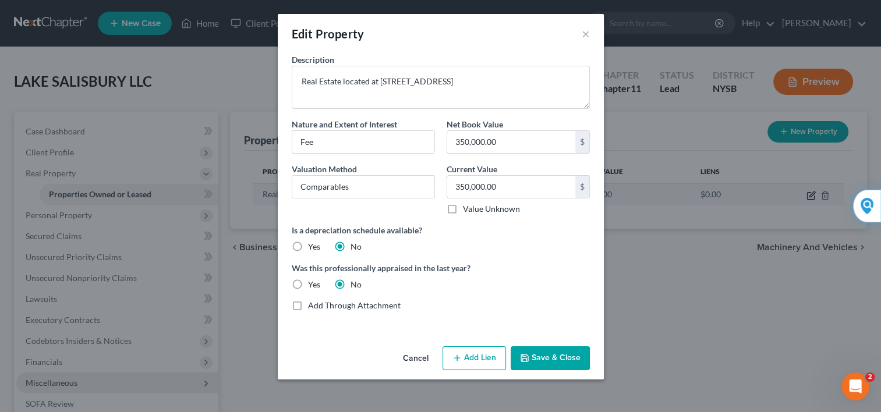
scroll to position [23, 0]
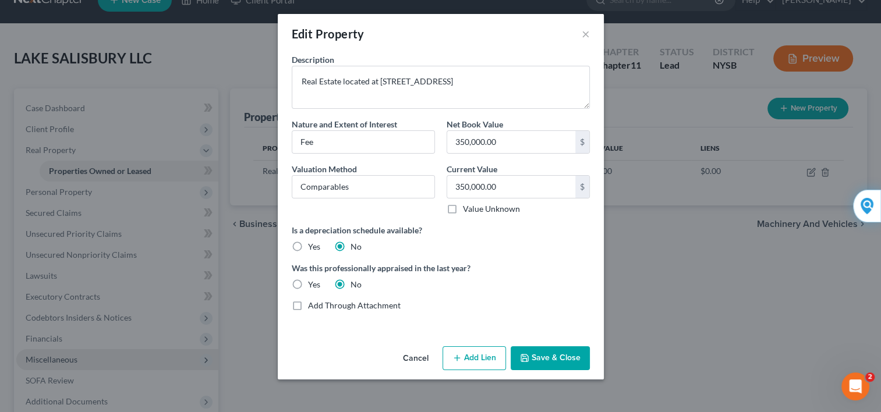
click at [466, 358] on button "Add Lien" at bounding box center [473, 358] width 63 height 24
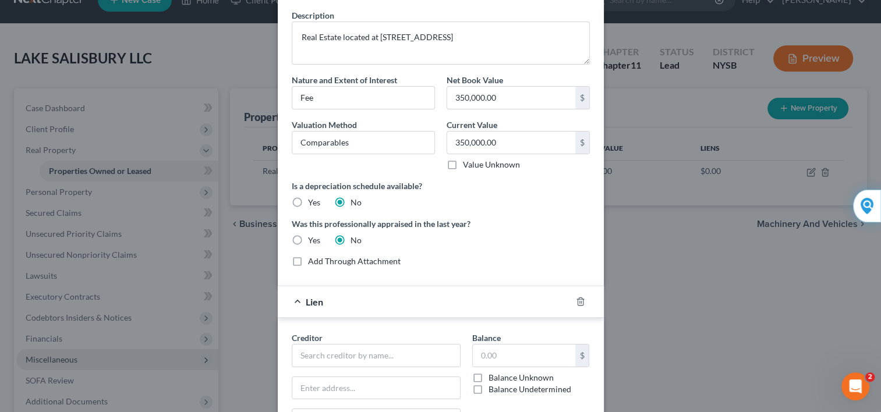
scroll to position [47, 0]
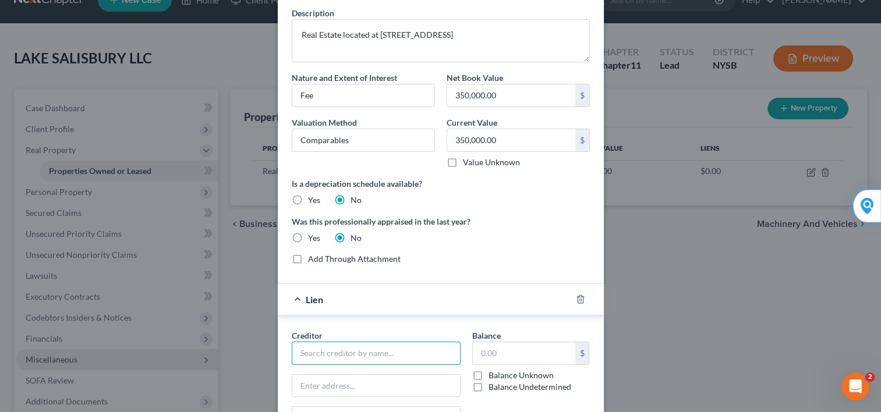
click at [350, 353] on input "text" at bounding box center [376, 353] width 169 height 23
type input "US BANK"
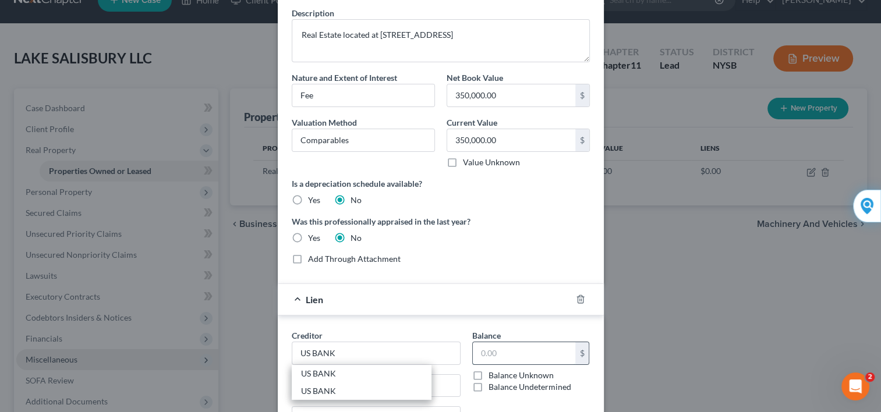
click at [487, 355] on input "text" at bounding box center [524, 353] width 102 height 22
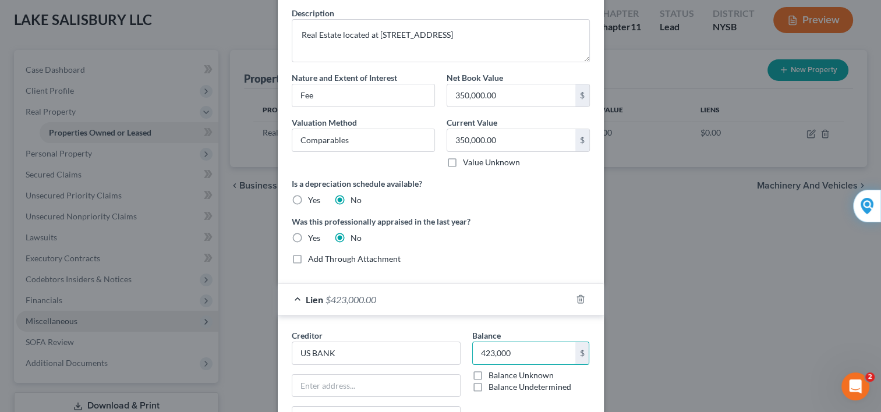
scroll to position [108, 0]
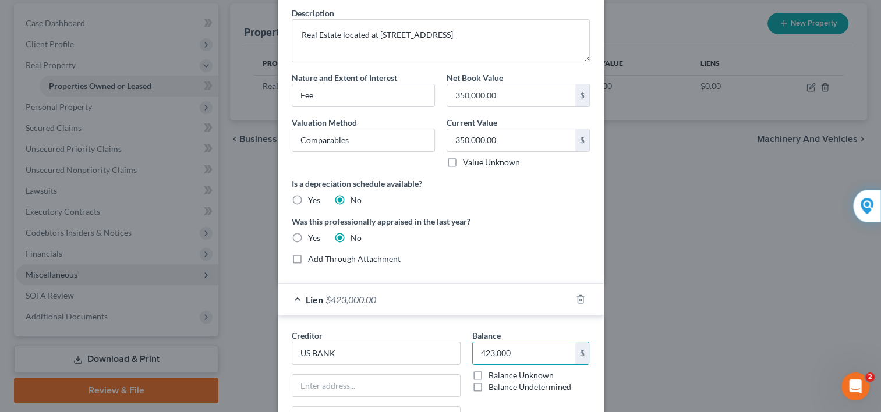
type input "423,000"
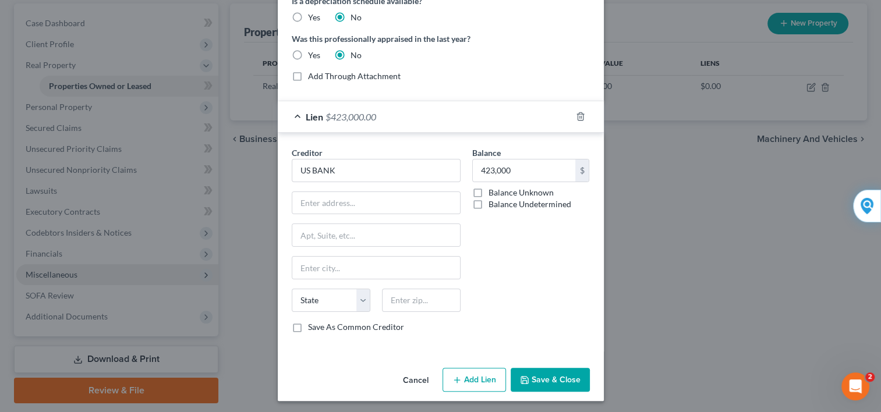
scroll to position [230, 0]
drag, startPoint x: 875, startPoint y: 277, endPoint x: 12, endPoint y: 26, distance: 898.4
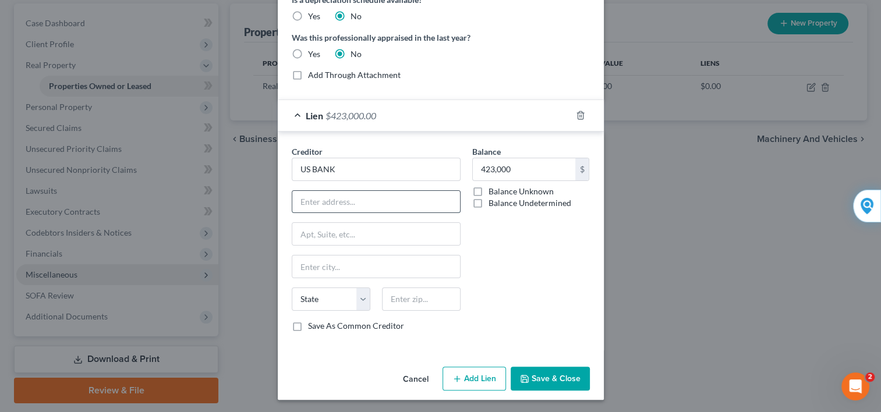
click at [324, 207] on input "text" at bounding box center [376, 202] width 168 height 22
type input "80 S. 8TH STREET"
click at [331, 264] on input "text" at bounding box center [376, 266] width 168 height 22
type input "Minneapolis"
click at [354, 300] on select "State AL AK AR AZ CA CO CT DE DC FL GA GU HI ID IL IN IA KS KY LA ME MD MA MI M…" at bounding box center [331, 298] width 79 height 23
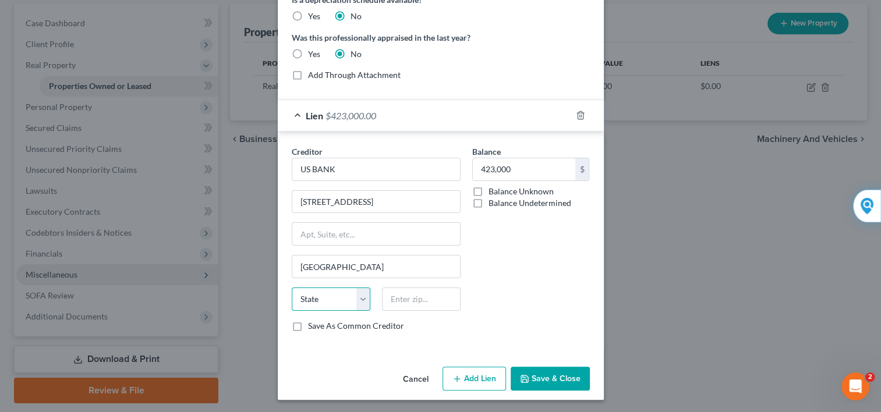
select select "24"
click at [292, 287] on select "State AL AK AR AZ CA CO CT DE DC FL GA GU HI ID IL IN IA KS KY LA ME MD MA MI M…" at bounding box center [331, 298] width 79 height 23
click at [395, 295] on input "text" at bounding box center [421, 298] width 79 height 23
type input "3"
type input "4"
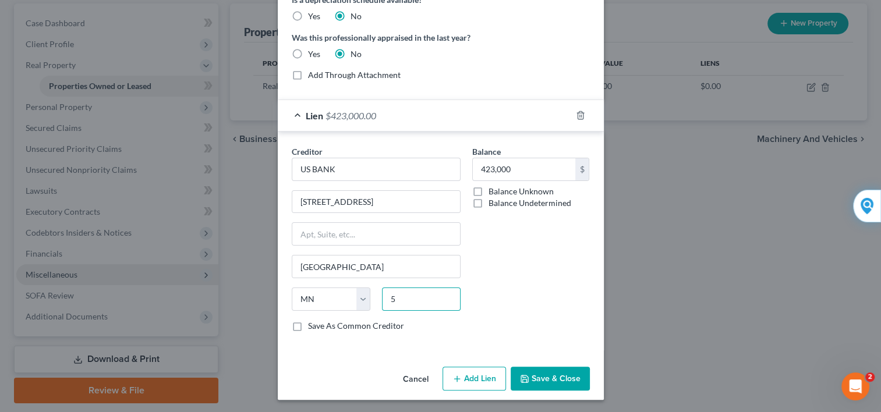
type input "55402"
click at [308, 325] on label "Save As Common Creditor" at bounding box center [356, 326] width 96 height 12
click at [313, 325] on input "Save As Common Creditor" at bounding box center [317, 324] width 8 height 8
click at [535, 378] on button "Save & Close" at bounding box center [549, 379] width 79 height 24
checkbox input "false"
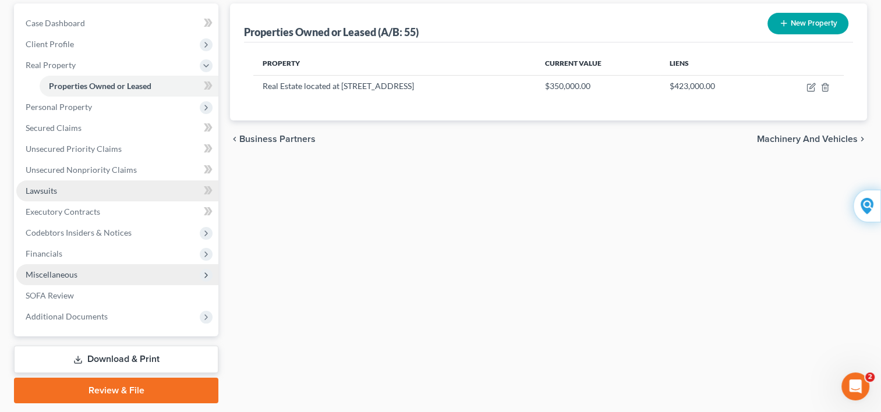
click at [38, 193] on span "Lawsuits" at bounding box center [41, 191] width 31 height 10
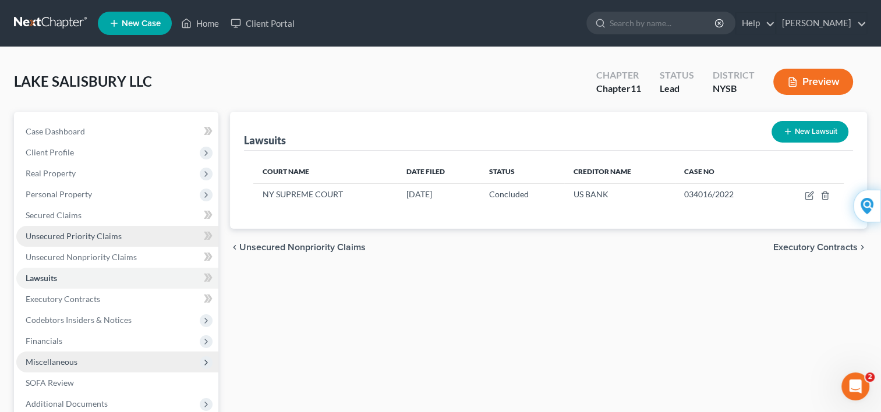
click at [47, 237] on span "Unsecured Priority Claims" at bounding box center [74, 236] width 96 height 10
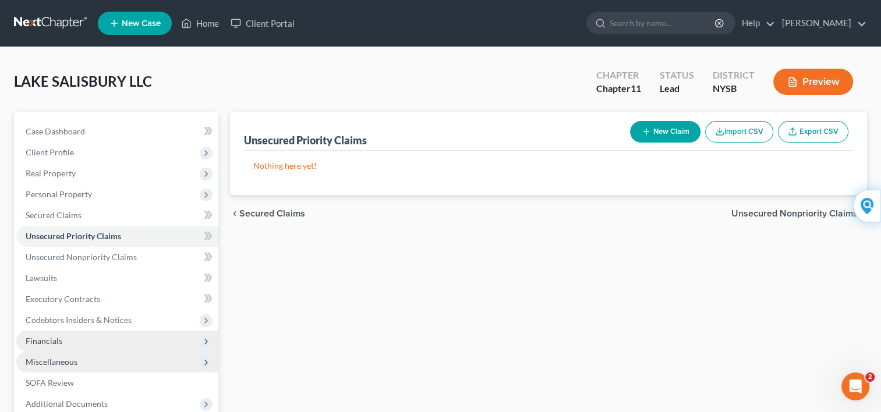
click at [51, 338] on span "Financials" at bounding box center [44, 341] width 37 height 10
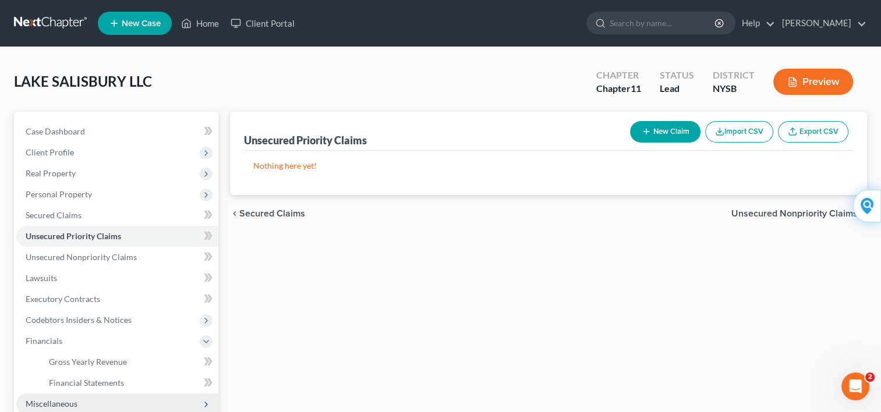
click at [292, 319] on div "Unsecured Priority Claims New Claim Import CSV Export CSV Nothing here yet! Pre…" at bounding box center [548, 322] width 648 height 421
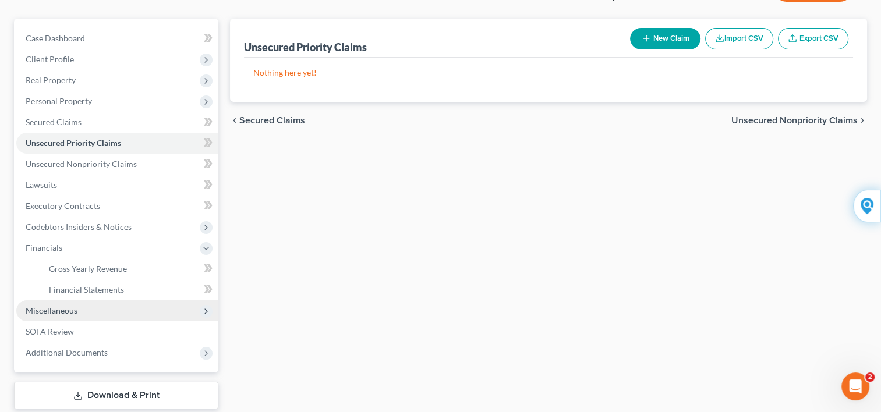
scroll to position [116, 0]
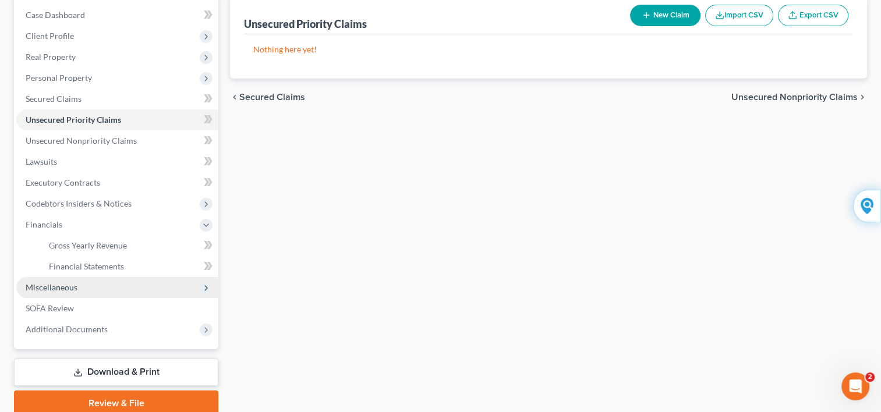
click at [48, 283] on span "Miscellaneous" at bounding box center [52, 287] width 52 height 10
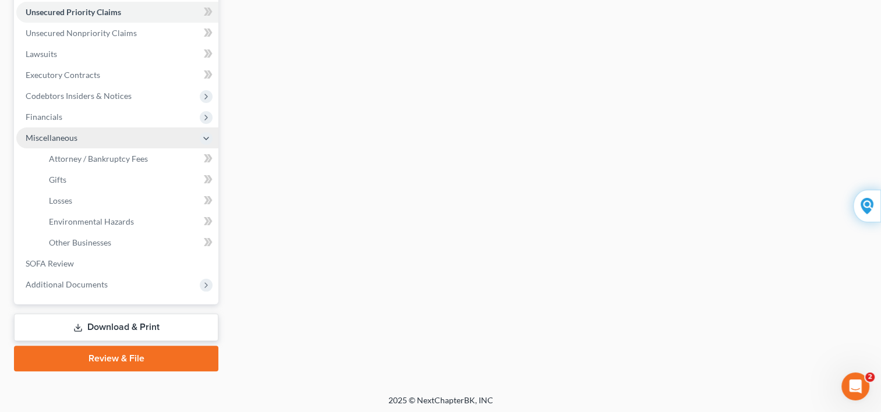
scroll to position [226, 0]
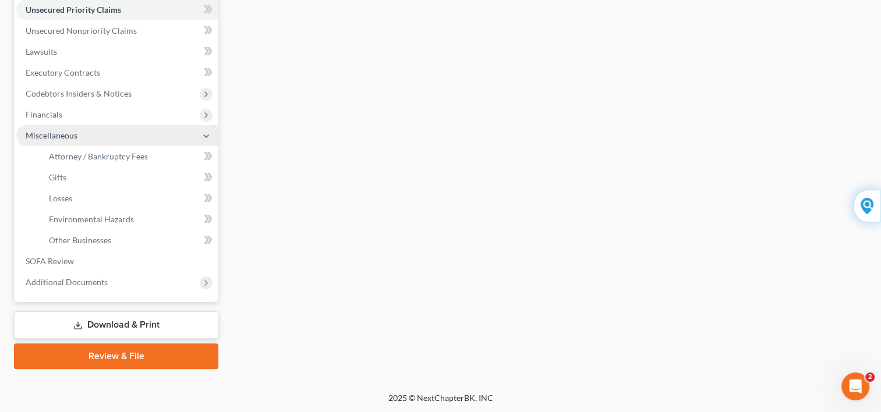
click at [48, 283] on span "Additional Documents" at bounding box center [67, 282] width 82 height 10
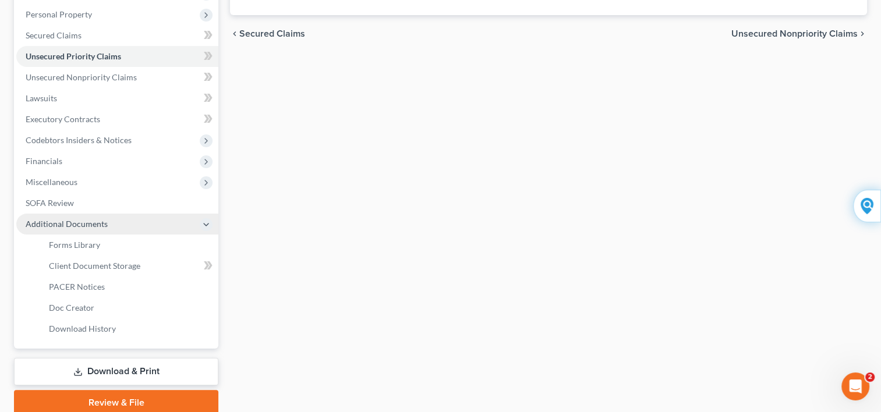
scroll to position [203, 0]
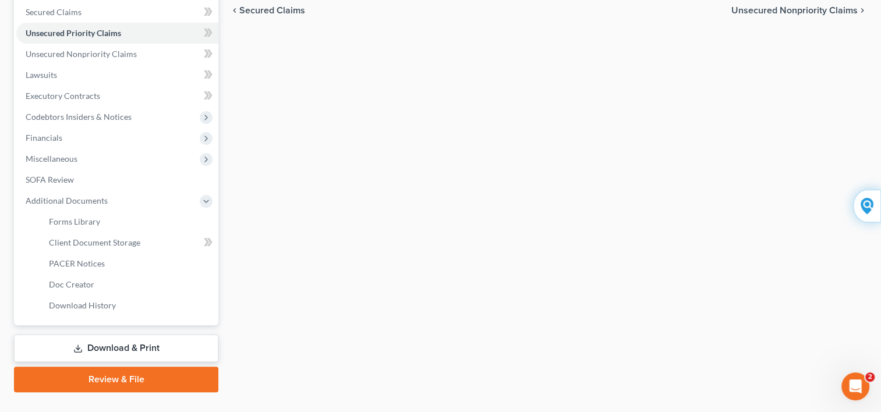
click at [109, 347] on link "Download & Print" at bounding box center [116, 348] width 204 height 27
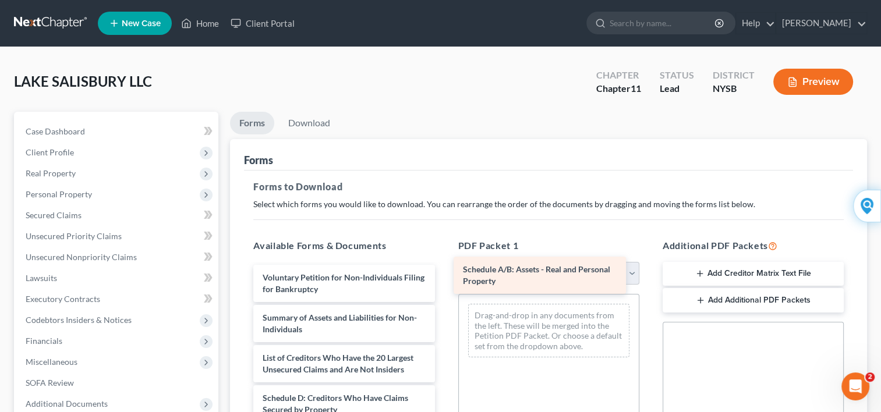
drag, startPoint x: 294, startPoint y: 400, endPoint x: 495, endPoint y: 272, distance: 237.6
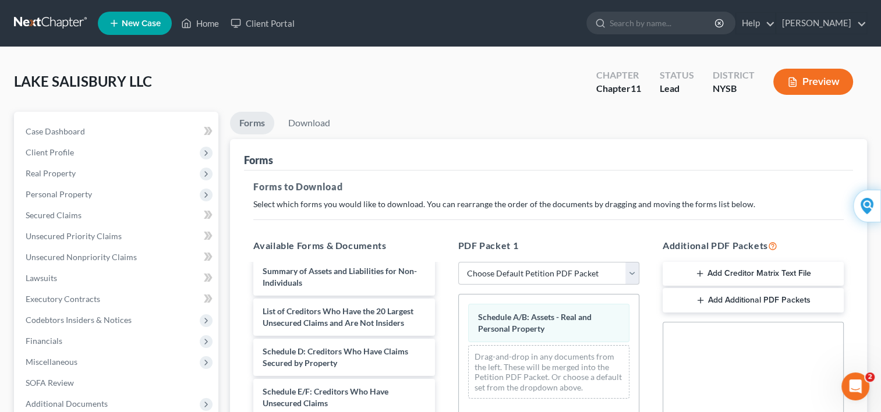
scroll to position [23, 0]
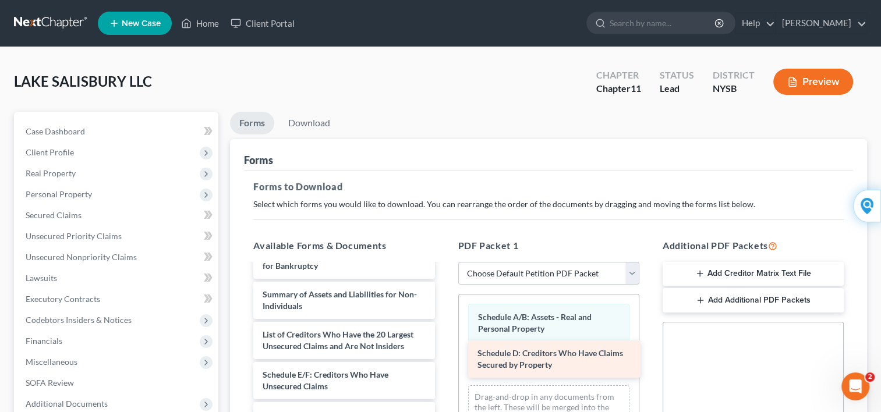
drag, startPoint x: 373, startPoint y: 371, endPoint x: 588, endPoint y: 351, distance: 216.3
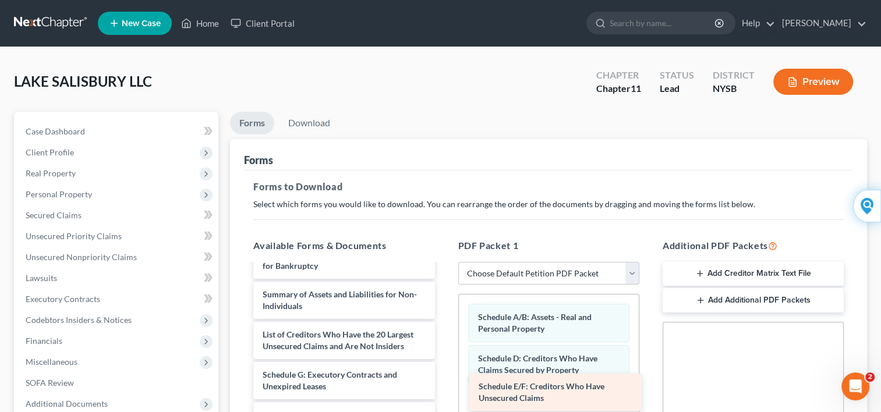
drag, startPoint x: 374, startPoint y: 374, endPoint x: 590, endPoint y: 387, distance: 216.3
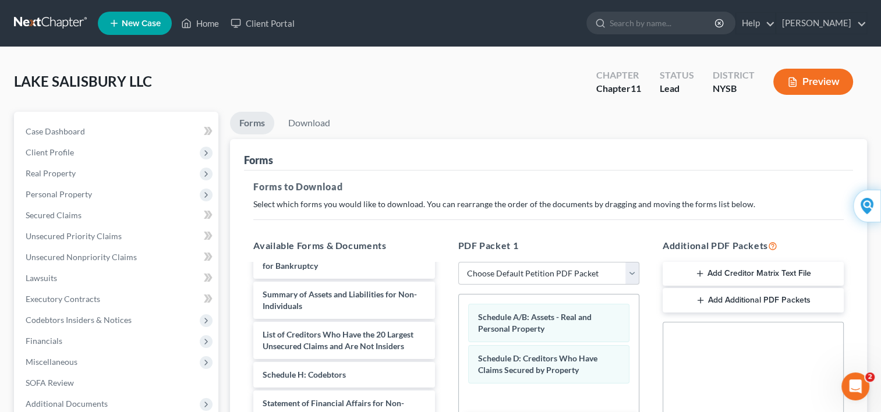
drag, startPoint x: 353, startPoint y: 375, endPoint x: 566, endPoint y: 428, distance: 218.8
click at [566, 411] on html "Home New Case Client Portal Solomon Rosengarten vokma@aol.com My Account Settin…" at bounding box center [440, 359] width 881 height 719
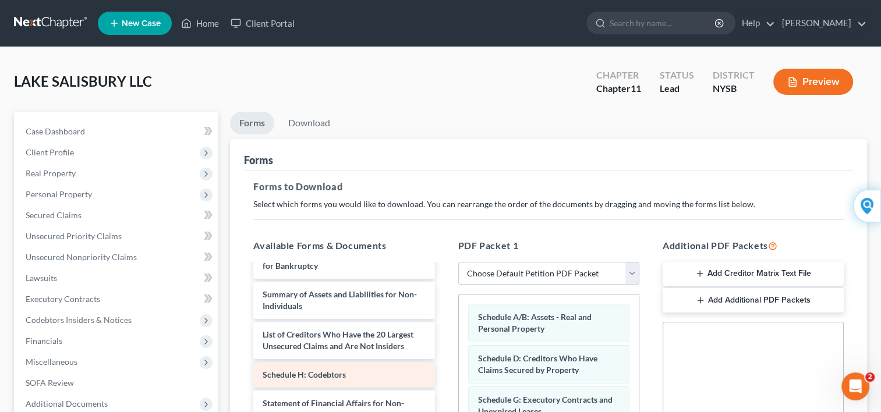
click at [331, 376] on span "Schedule H: Codebtors" at bounding box center [303, 375] width 83 height 10
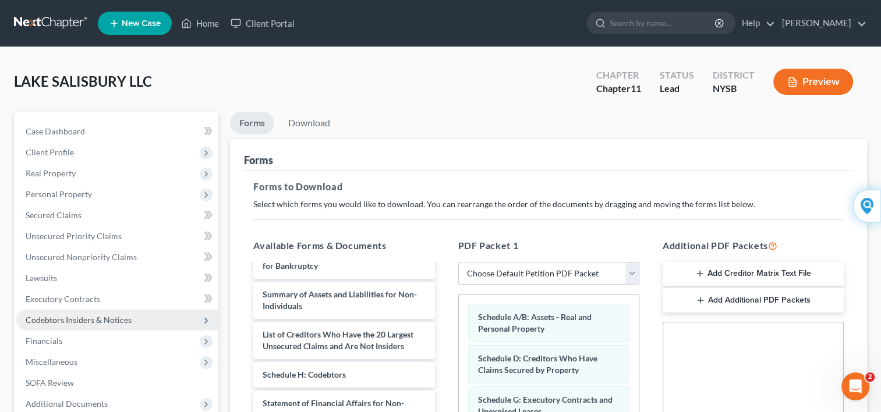
click at [111, 318] on span "Codebtors Insiders & Notices" at bounding box center [79, 320] width 106 height 10
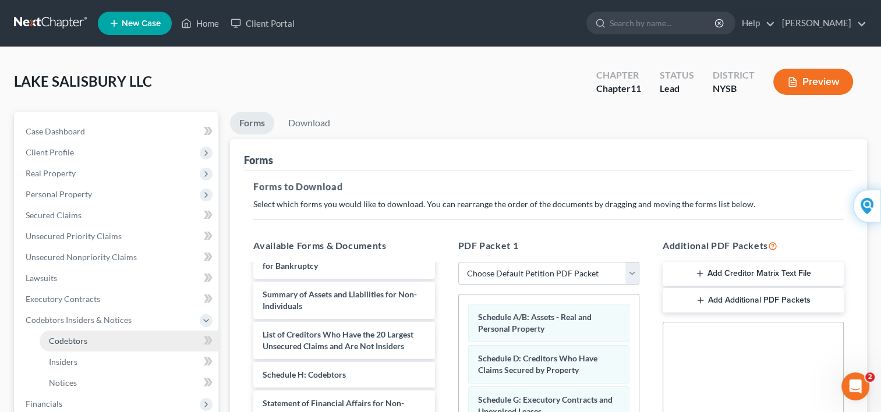
click at [88, 340] on link "Codebtors" at bounding box center [129, 341] width 179 height 21
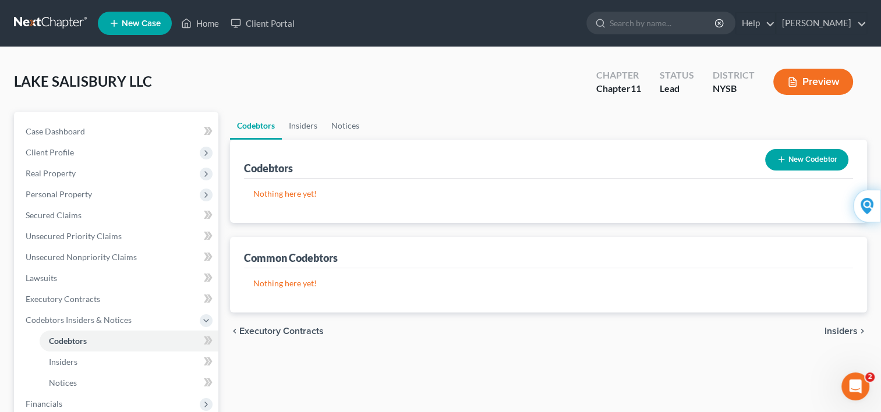
click at [797, 159] on button "New Codebtor" at bounding box center [806, 160] width 83 height 22
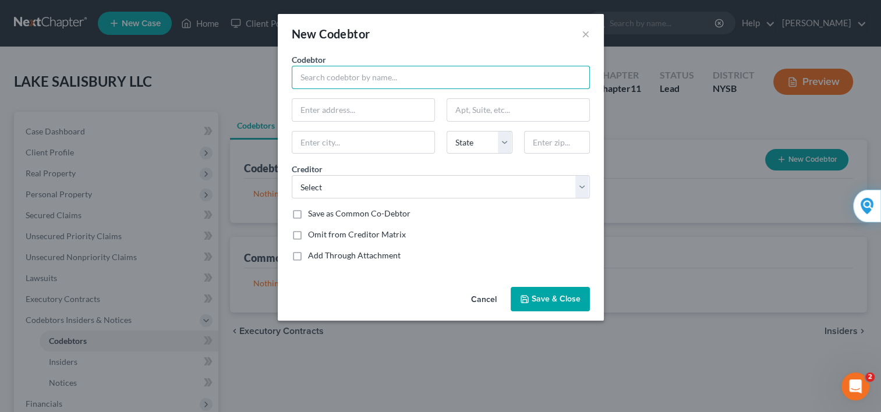
click at [457, 80] on input "text" at bounding box center [441, 77] width 298 height 23
type input "JOSEPH KLEIN"
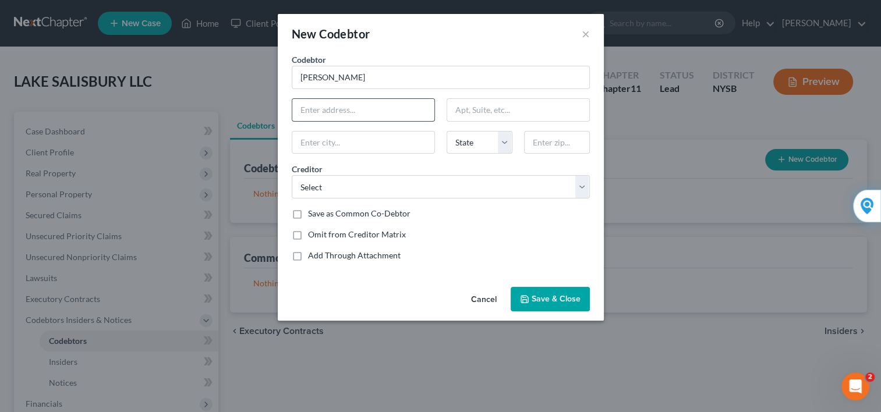
click at [419, 113] on input "text" at bounding box center [363, 110] width 142 height 22
type input "NOT KNOWN"
click at [308, 215] on label "Save as Common Co-Debtor" at bounding box center [359, 214] width 102 height 12
click at [313, 215] on input "Save as Common Co-Debtor" at bounding box center [317, 212] width 8 height 8
checkbox input "true"
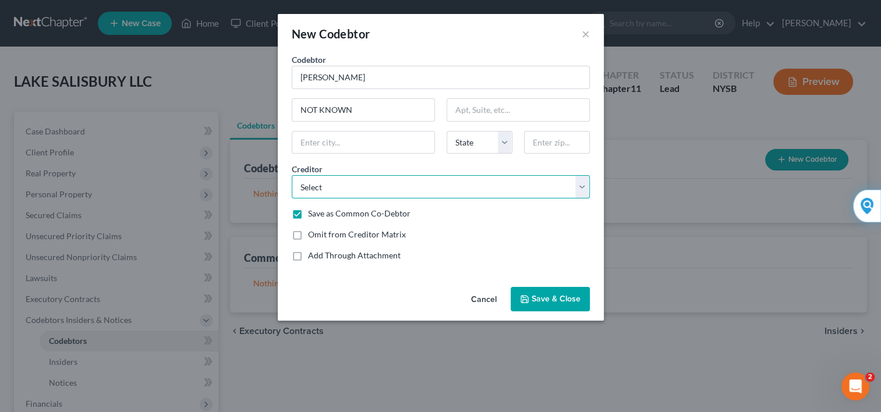
click at [582, 185] on select "Select Solomon Rosengarten US BANK" at bounding box center [441, 186] width 298 height 23
select select "1"
click at [292, 175] on select "Select Solomon Rosengarten US BANK" at bounding box center [441, 186] width 298 height 23
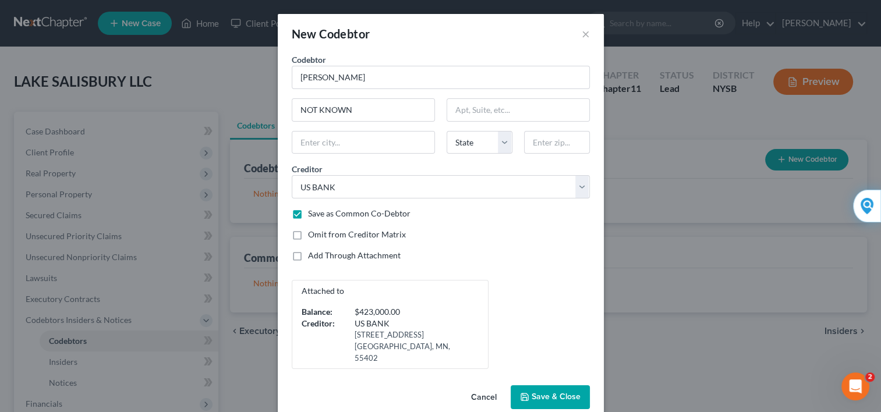
click at [544, 392] on span "Save & Close" at bounding box center [555, 397] width 49 height 10
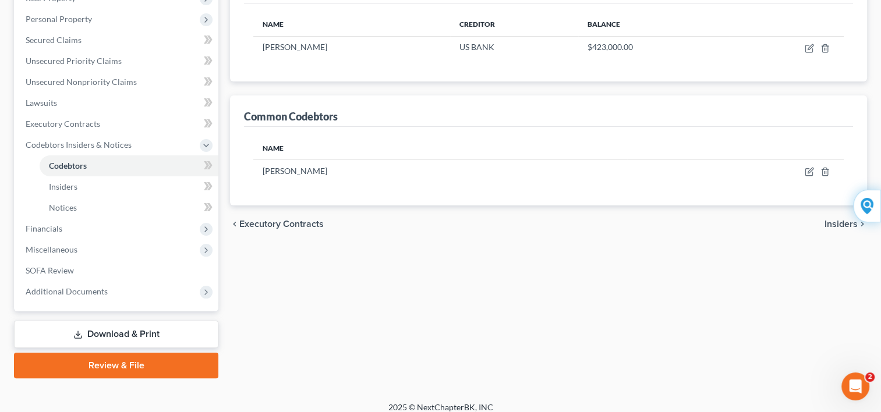
scroll to position [184, 0]
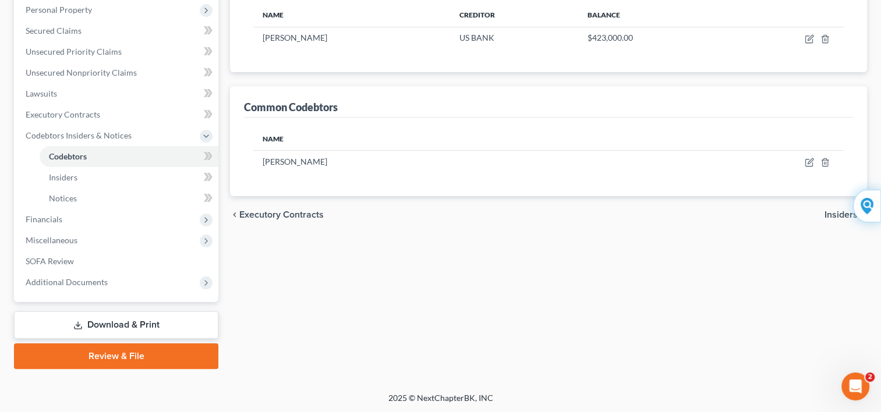
click at [132, 324] on link "Download & Print" at bounding box center [116, 324] width 204 height 27
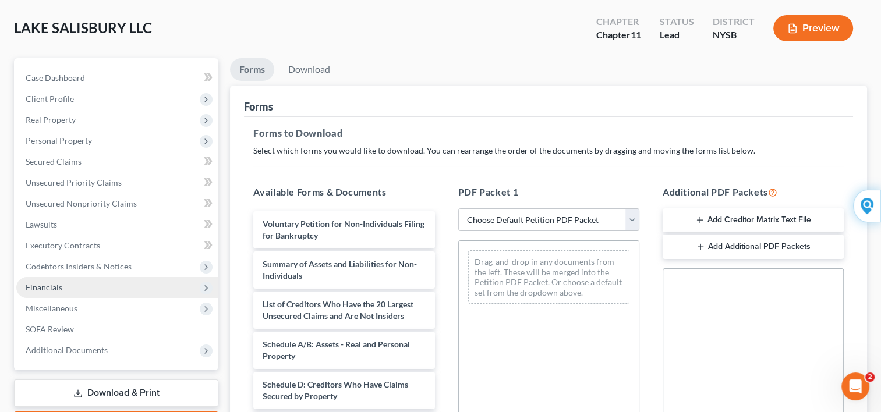
scroll to position [70, 0]
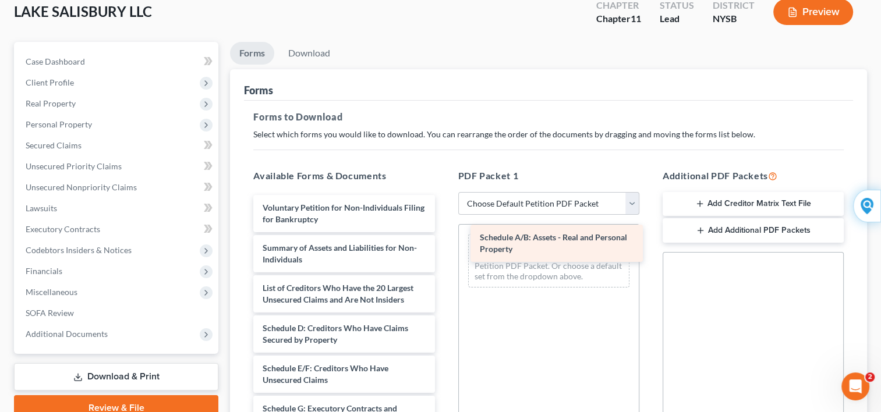
drag, startPoint x: 275, startPoint y: 329, endPoint x: 492, endPoint y: 239, distance: 234.9
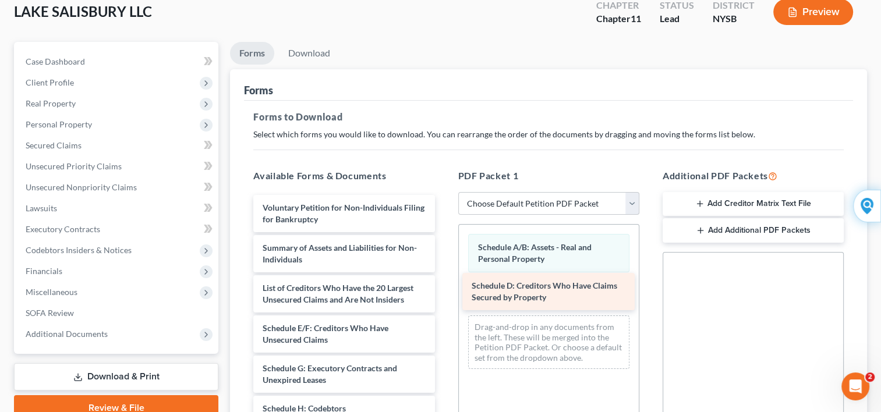
drag, startPoint x: 356, startPoint y: 329, endPoint x: 565, endPoint y: 288, distance: 213.0
click at [443, 288] on div "Schedule D: Creditors Who Have Claims Secured by Property Voluntary Petition fo…" at bounding box center [344, 405] width 200 height 421
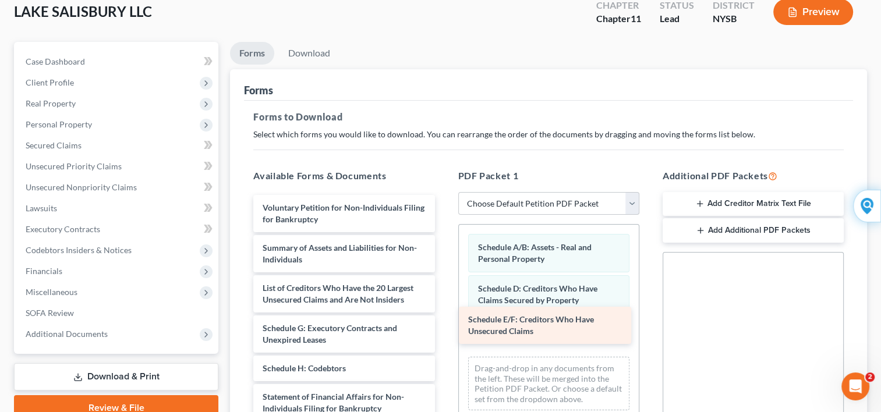
drag, startPoint x: 347, startPoint y: 330, endPoint x: 553, endPoint y: 322, distance: 206.2
click at [443, 322] on div "Schedule E/F: Creditors Who Have Unsecured Claims Voluntary Petition for Non-In…" at bounding box center [344, 385] width 200 height 381
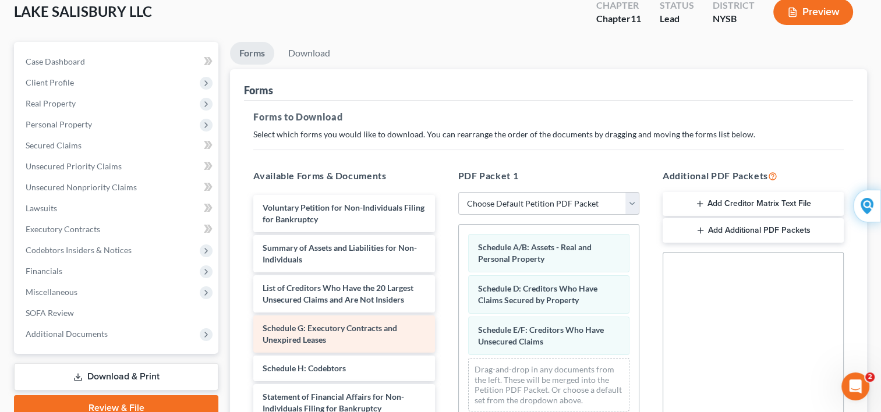
click at [379, 331] on span "Schedule G: Executory Contracts and Unexpired Leases" at bounding box center [329, 334] width 134 height 22
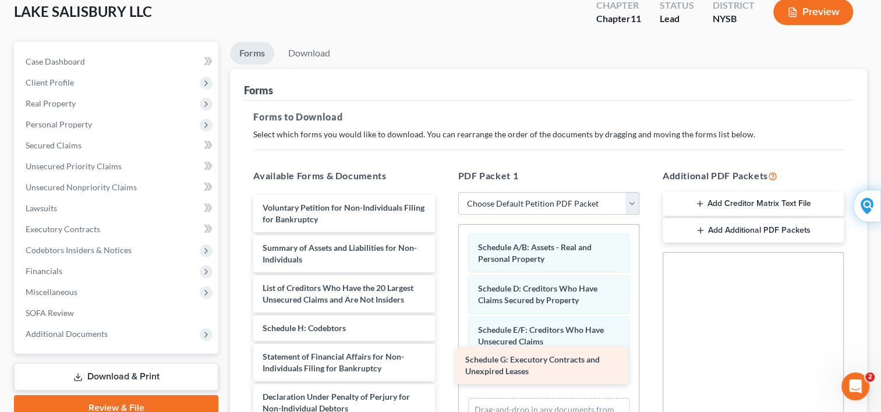
drag, startPoint x: 379, startPoint y: 331, endPoint x: 582, endPoint y: 363, distance: 205.1
click at [443, 363] on div "Schedule G: Executory Contracts and Unexpired Leases Voluntary Petition for Non…" at bounding box center [344, 365] width 200 height 340
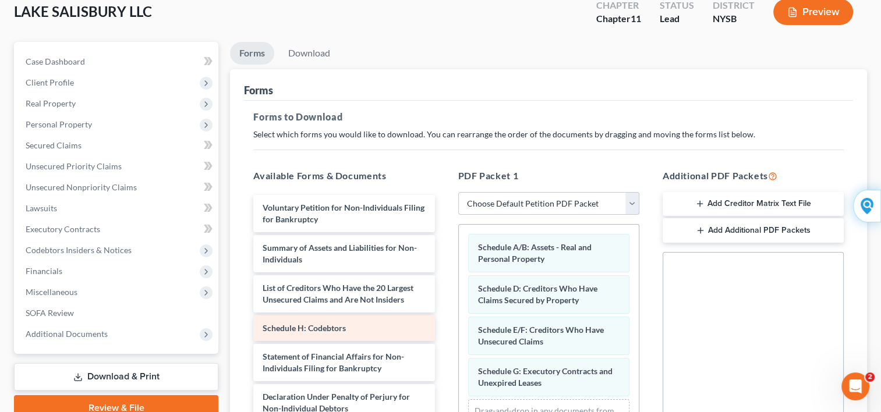
click at [333, 325] on span "Schedule H: Codebtors" at bounding box center [303, 328] width 83 height 10
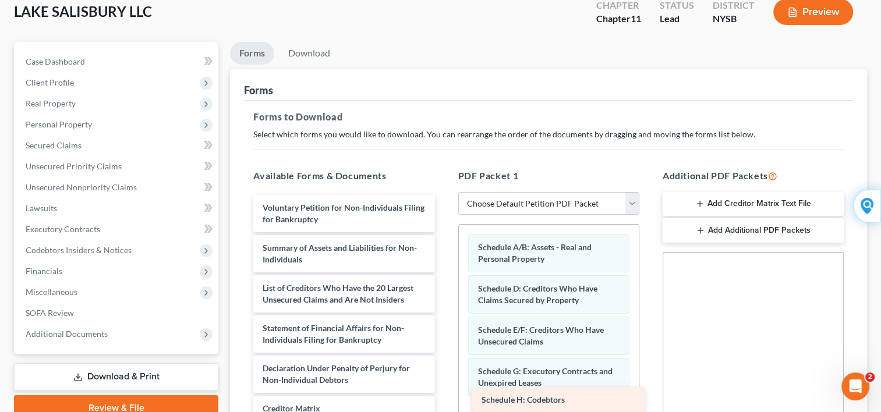
drag, startPoint x: 333, startPoint y: 325, endPoint x: 552, endPoint y: 398, distance: 230.6
click at [443, 398] on div "Schedule H: Codebtors Voluntary Petition for Non-Individuals Filing for Bankrup…" at bounding box center [344, 351] width 200 height 312
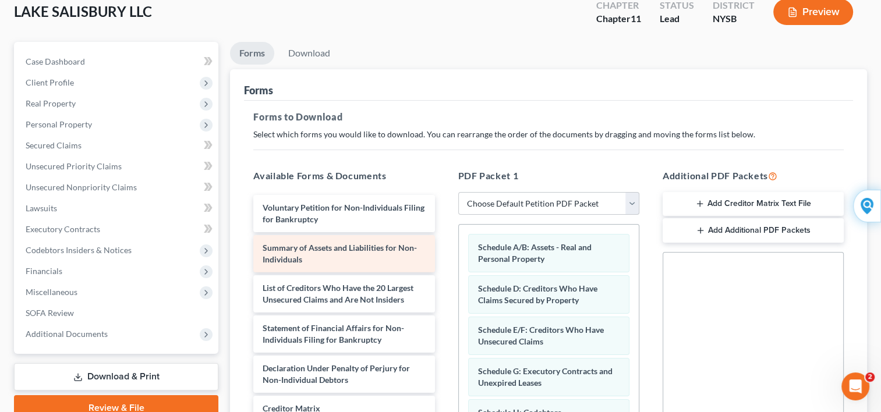
click at [389, 250] on span "Summary of Assets and Liabilities for Non-Individuals" at bounding box center [339, 254] width 154 height 22
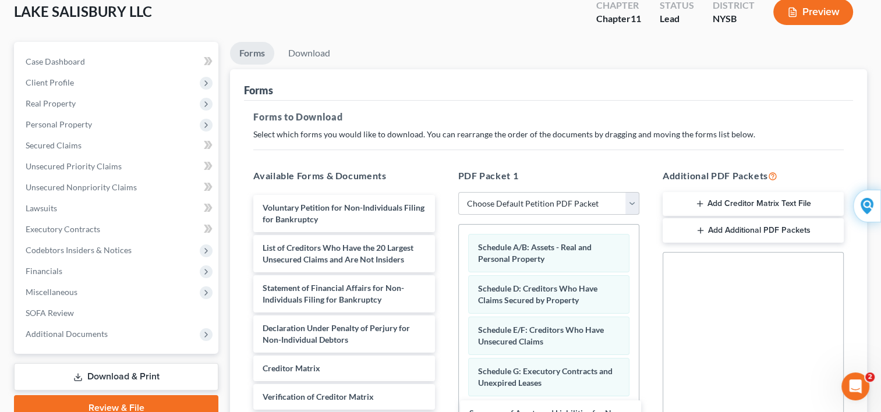
drag, startPoint x: 389, startPoint y: 250, endPoint x: 596, endPoint y: 417, distance: 265.3
click at [596, 411] on html "Home New Case Client Portal Solomon Rosengarten vokma@aol.com My Account Settin…" at bounding box center [440, 289] width 881 height 719
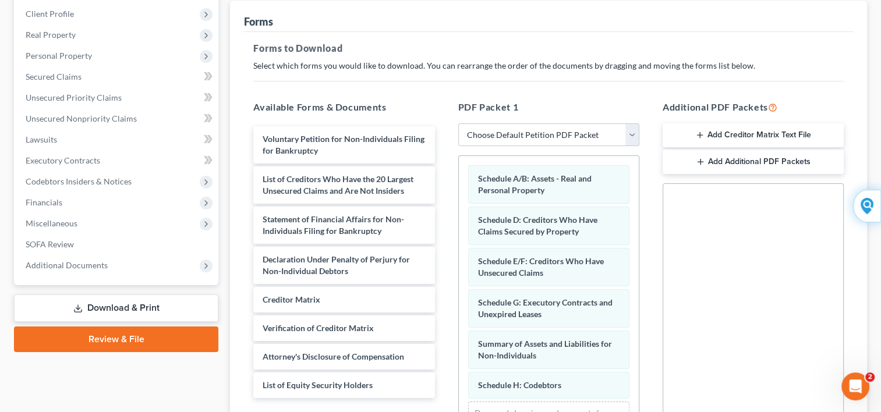
scroll to position [140, 0]
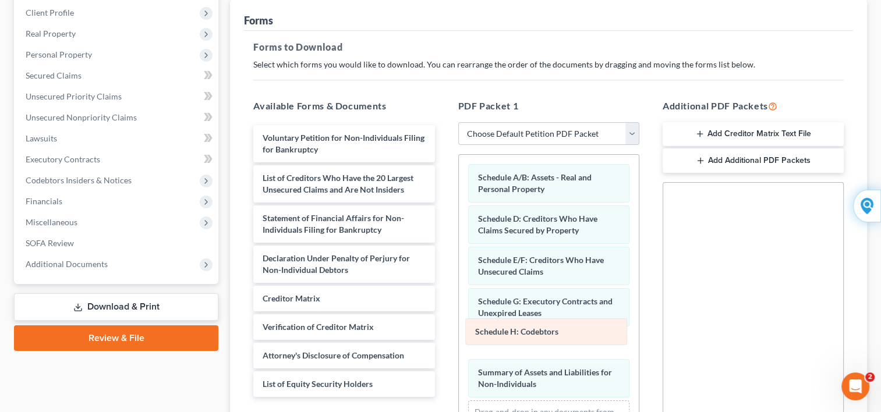
drag, startPoint x: 503, startPoint y: 386, endPoint x: 501, endPoint y: 336, distance: 49.5
click at [501, 336] on div "Schedule H: Codebtors Schedule A/B: Assets - Real and Personal Property Schedul…" at bounding box center [549, 309] width 180 height 308
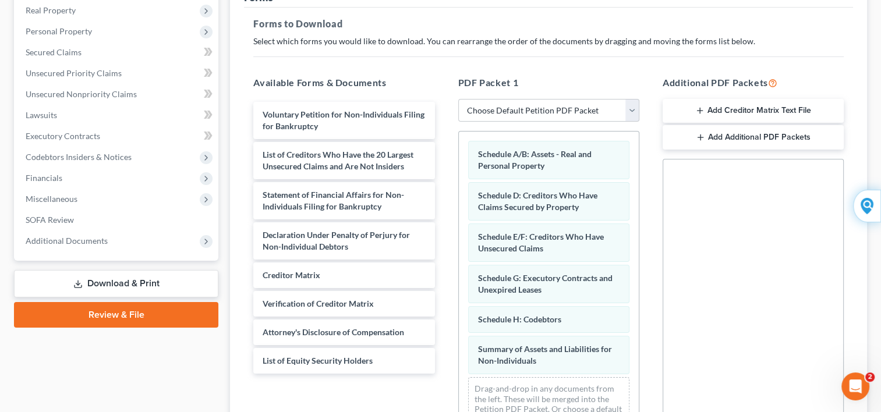
scroll to position [186, 0]
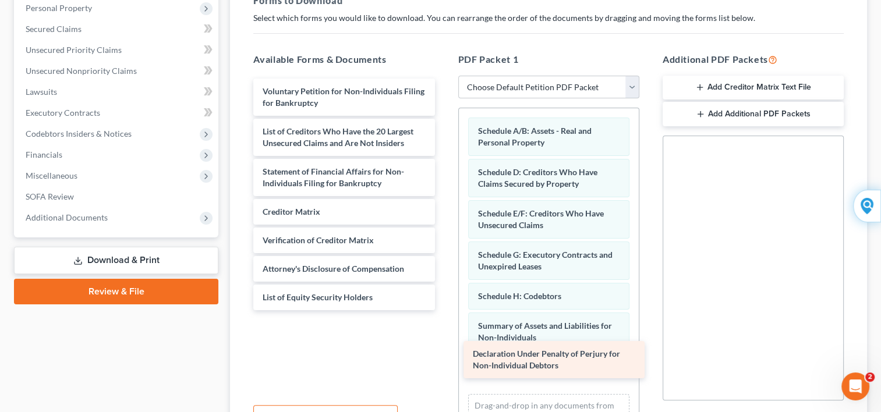
drag, startPoint x: 331, startPoint y: 217, endPoint x: 541, endPoint y: 360, distance: 254.2
click at [443, 310] on div "Declaration Under Penalty of Perjury for Non-Individual Debtors Voluntary Petit…" at bounding box center [344, 195] width 200 height 232
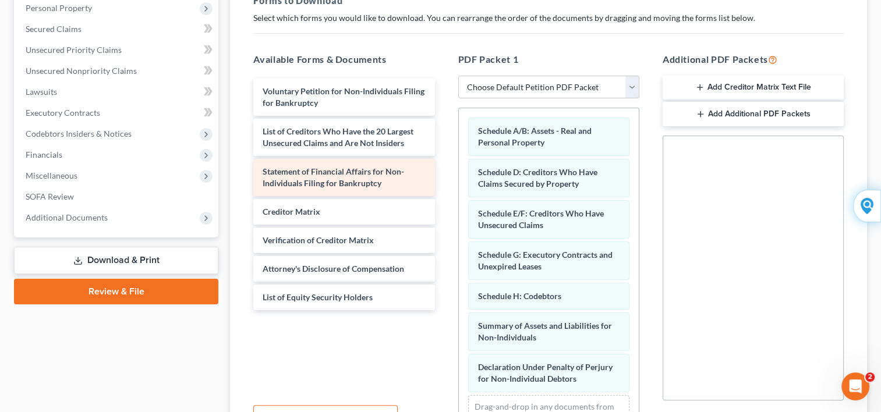
click at [324, 180] on span "Statement of Financial Affairs for Non-Individuals Filing for Bankruptcy" at bounding box center [332, 177] width 141 height 22
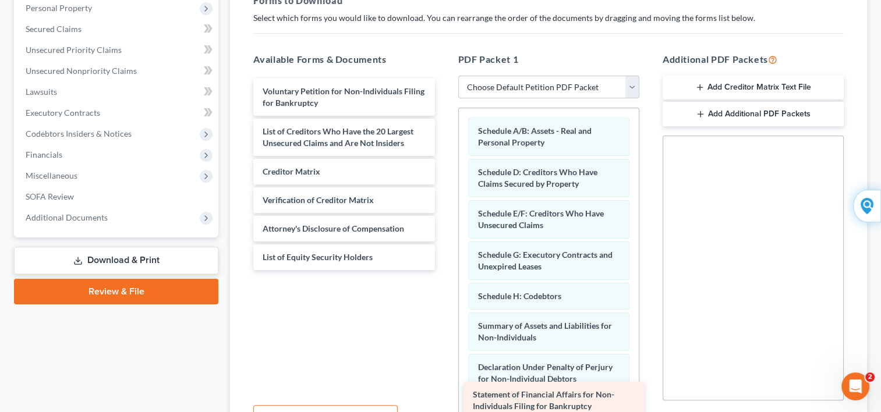
drag, startPoint x: 324, startPoint y: 180, endPoint x: 535, endPoint y: 406, distance: 308.8
click at [443, 270] on div "Statement of Financial Affairs for Non-Individuals Filing for Bankruptcy Volunt…" at bounding box center [344, 174] width 200 height 191
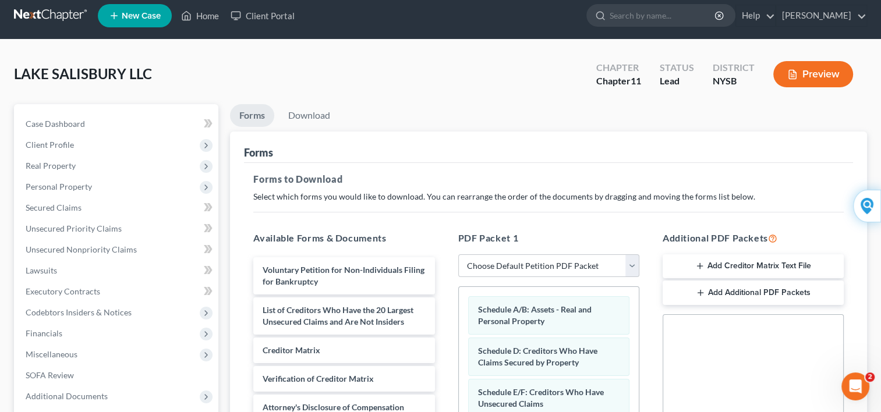
scroll to position [0, 0]
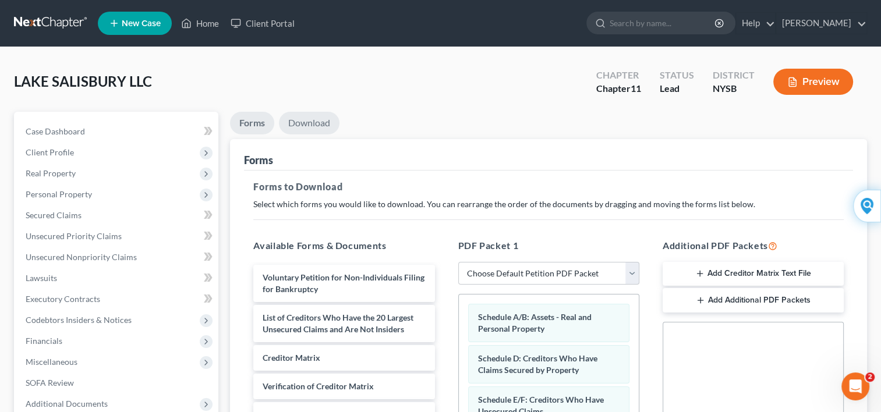
click at [298, 126] on link "Download" at bounding box center [309, 123] width 61 height 23
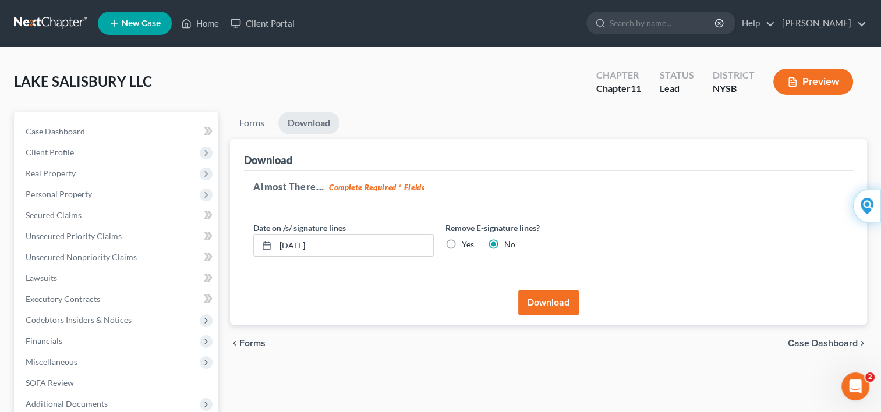
click at [541, 300] on button "Download" at bounding box center [548, 303] width 61 height 26
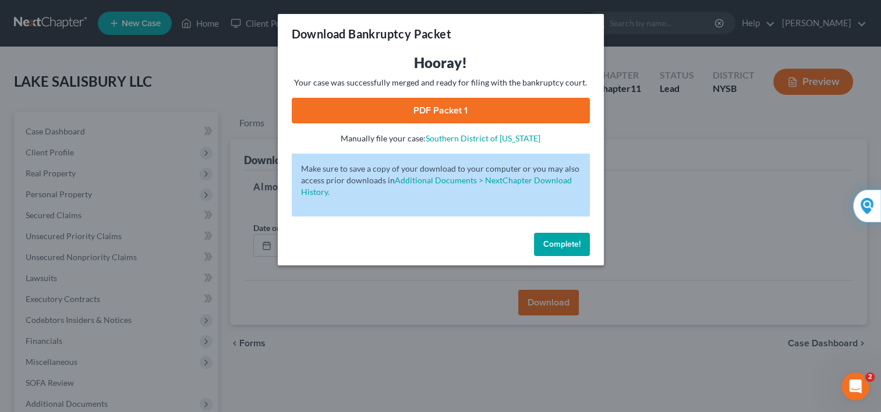
click at [424, 114] on link "PDF Packet 1" at bounding box center [441, 111] width 298 height 26
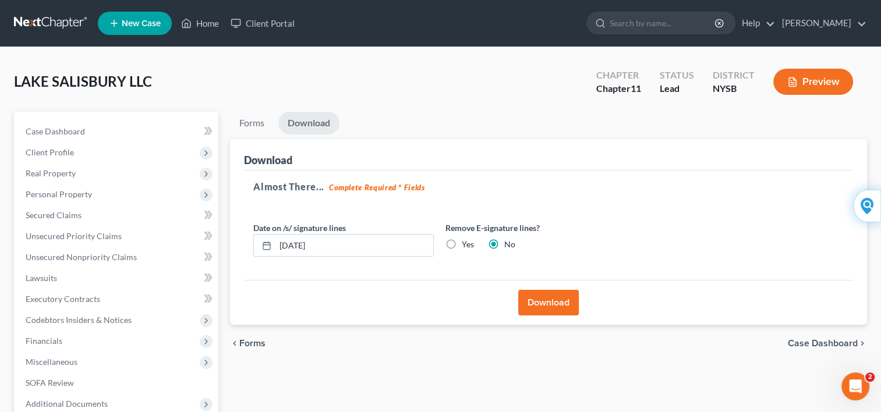
click at [537, 303] on button "Download" at bounding box center [548, 303] width 61 height 26
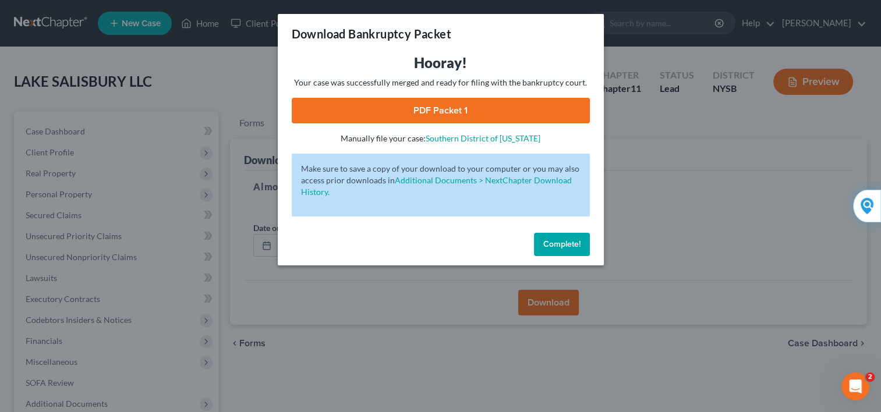
click at [419, 112] on link "PDF Packet 1" at bounding box center [441, 111] width 298 height 26
click at [543, 242] on span "Complete!" at bounding box center [561, 244] width 37 height 10
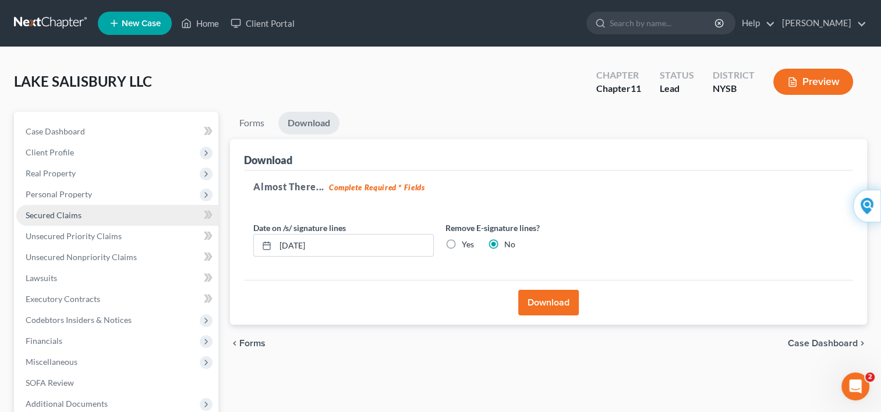
click at [66, 216] on span "Secured Claims" at bounding box center [54, 215] width 56 height 10
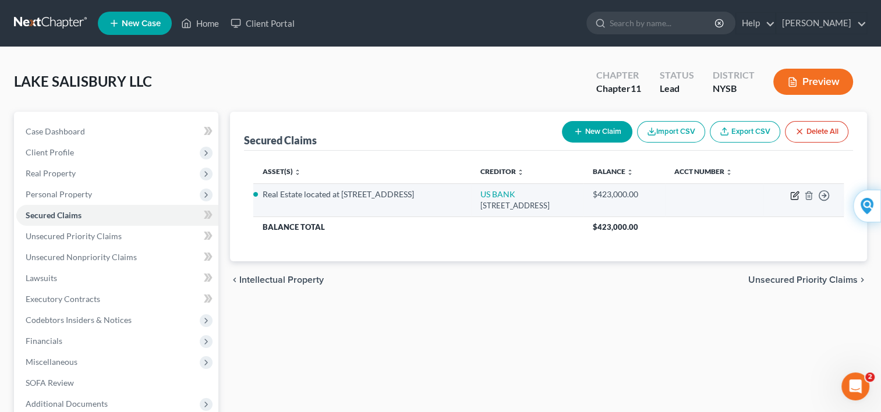
click at [791, 200] on icon "button" at bounding box center [794, 195] width 9 height 9
select select "24"
select select "0"
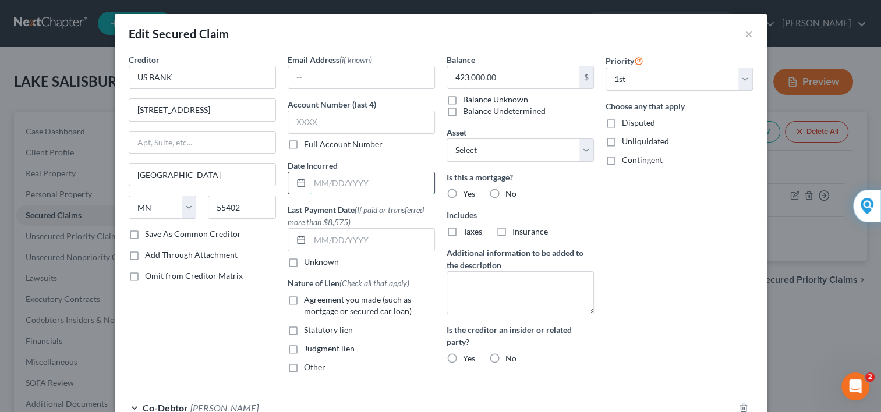
click at [364, 176] on input "text" at bounding box center [372, 183] width 125 height 22
type input "04/14/2003"
click at [463, 191] on label "Yes" at bounding box center [469, 194] width 12 height 12
click at [467, 191] on input "Yes" at bounding box center [471, 192] width 8 height 8
radio input "true"
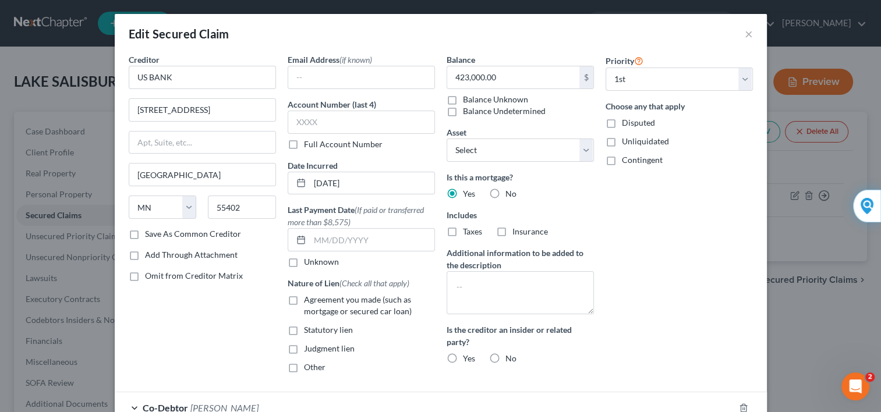
click at [304, 260] on label "Unknown" at bounding box center [321, 262] width 35 height 12
click at [308, 260] on input "Unknown" at bounding box center [312, 260] width 8 height 8
checkbox input "true"
click at [145, 233] on label "Save As Common Creditor" at bounding box center [193, 234] width 96 height 12
click at [150, 233] on input "Save As Common Creditor" at bounding box center [154, 232] width 8 height 8
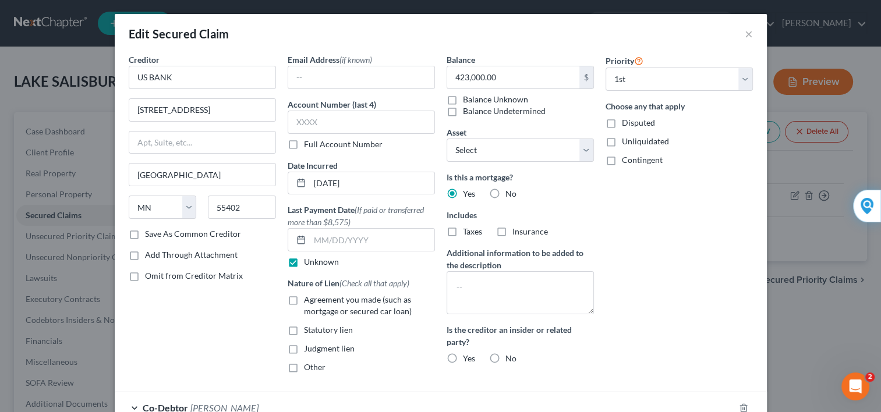
checkbox input "true"
click at [304, 298] on label "Agreement you made (such as mortgage or secured car loan)" at bounding box center [369, 305] width 131 height 23
click at [308, 298] on input "Agreement you made (such as mortgage or secured car loan)" at bounding box center [312, 298] width 8 height 8
checkbox input "true"
click at [738, 80] on select "Select 1st 2nd 3rd 4th 5th 6th 7th 8th 9th 10th 11th 12th 13th 14th 15th 16th 1…" at bounding box center [678, 79] width 147 height 23
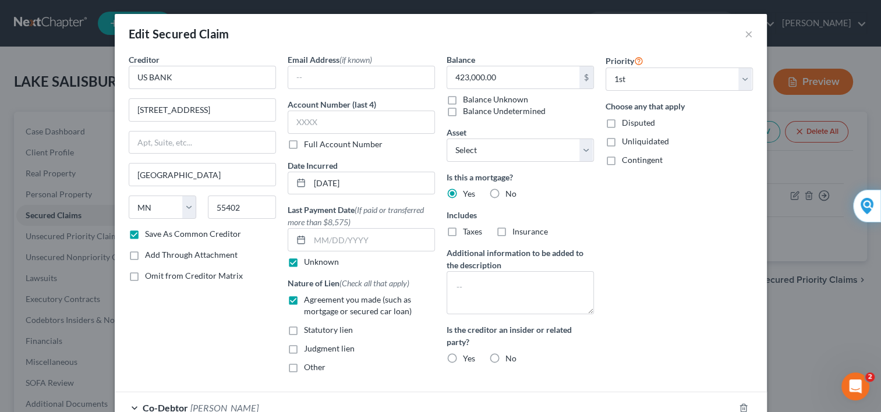
click at [786, 97] on div "Edit Secured Claim × Creditor * US BANK 80 S. 8TH STREET Minneapolis State AL A…" at bounding box center [440, 206] width 881 height 412
click at [505, 356] on label "No" at bounding box center [510, 359] width 11 height 12
click at [510, 356] on input "No" at bounding box center [514, 357] width 8 height 8
radio input "true"
click at [467, 353] on input "Yes" at bounding box center [471, 357] width 8 height 8
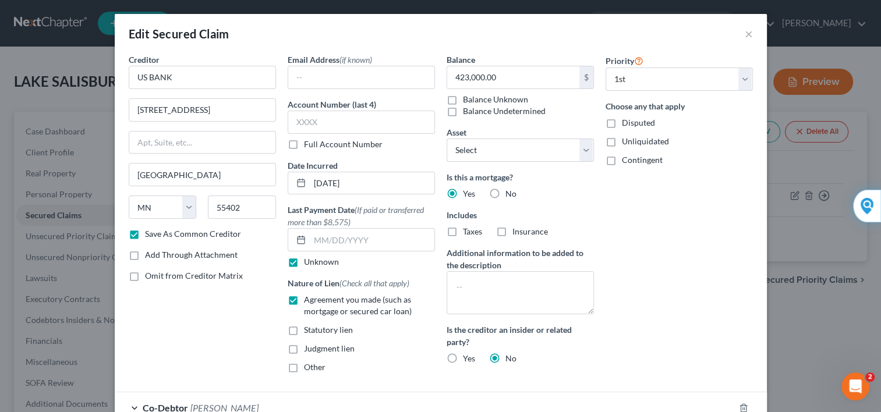
radio input "true"
click at [505, 356] on label "No" at bounding box center [510, 359] width 11 height 12
click at [510, 356] on input "No" at bounding box center [514, 357] width 8 height 8
radio input "true"
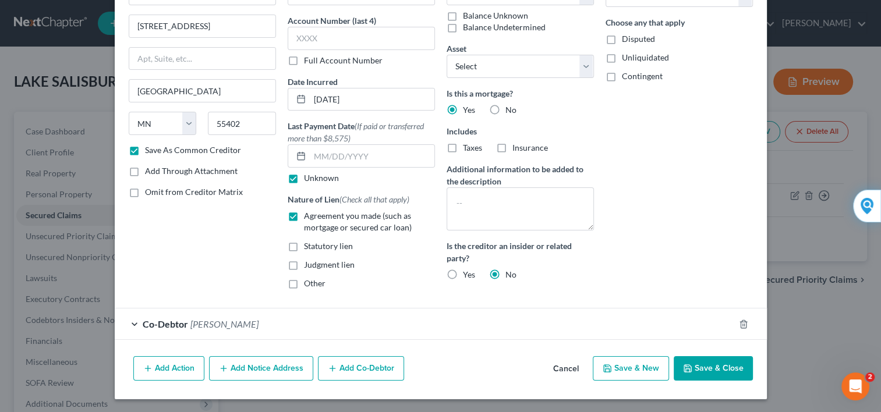
click at [711, 366] on button "Save & Close" at bounding box center [712, 368] width 79 height 24
checkbox input "false"
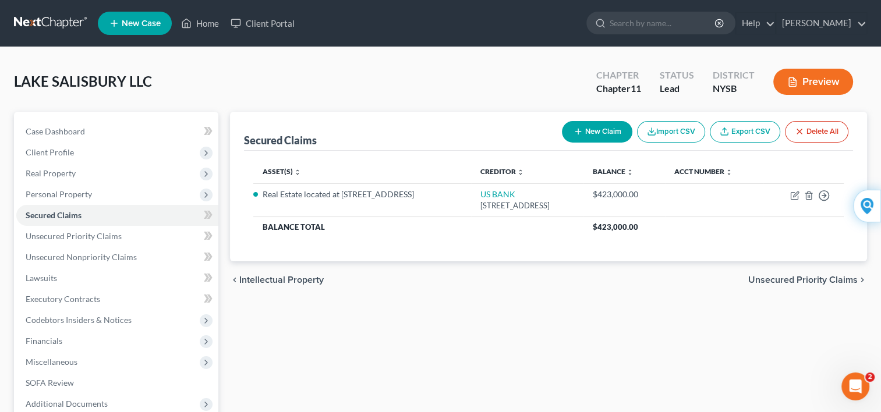
click at [807, 83] on button "Preview" at bounding box center [813, 82] width 80 height 26
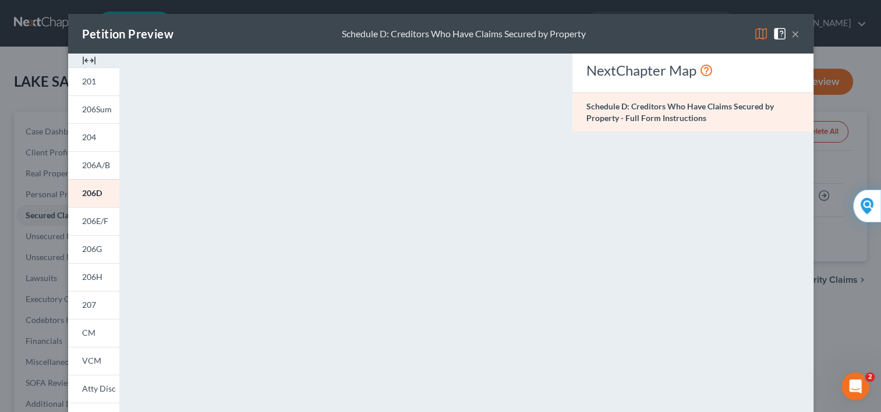
click at [832, 211] on div "Petition Preview Schedule D: Creditors Who Have Claims Secured by Property × 20…" at bounding box center [440, 206] width 881 height 412
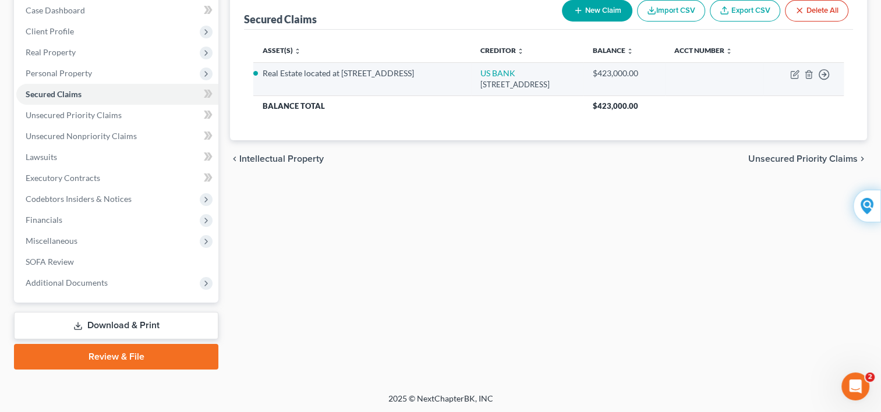
scroll to position [122, 0]
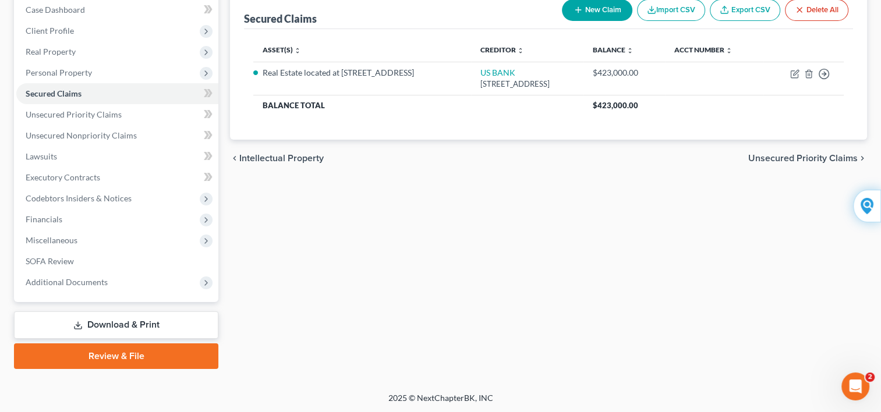
click at [137, 320] on link "Download & Print" at bounding box center [116, 324] width 204 height 27
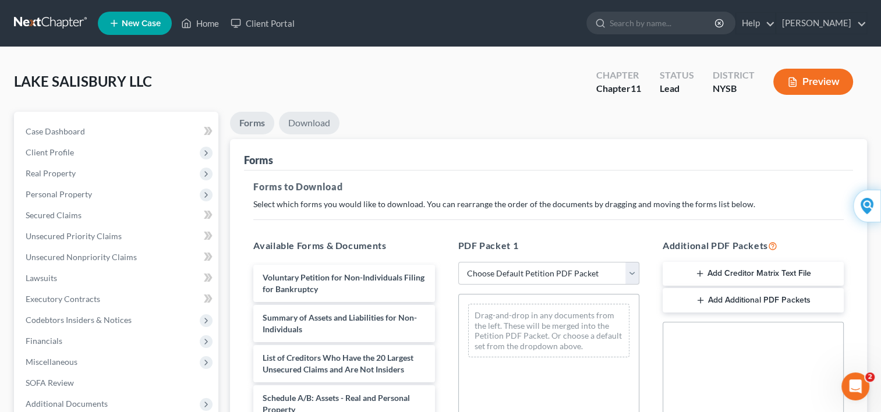
click at [317, 122] on link "Download" at bounding box center [309, 123] width 61 height 23
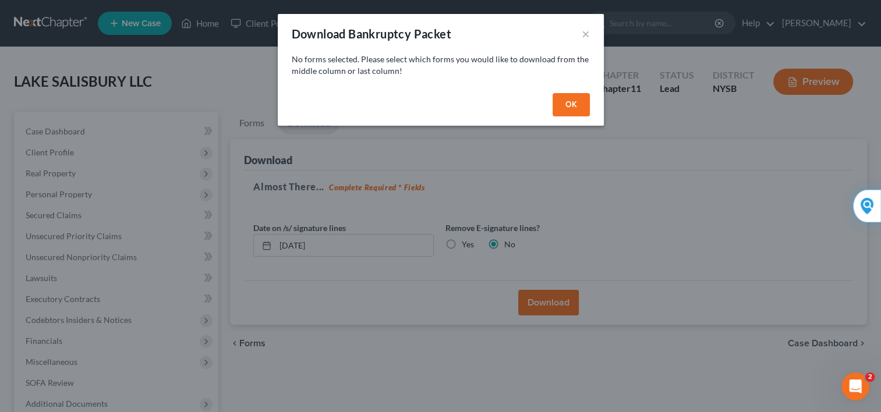
click at [556, 102] on button "OK" at bounding box center [570, 104] width 37 height 23
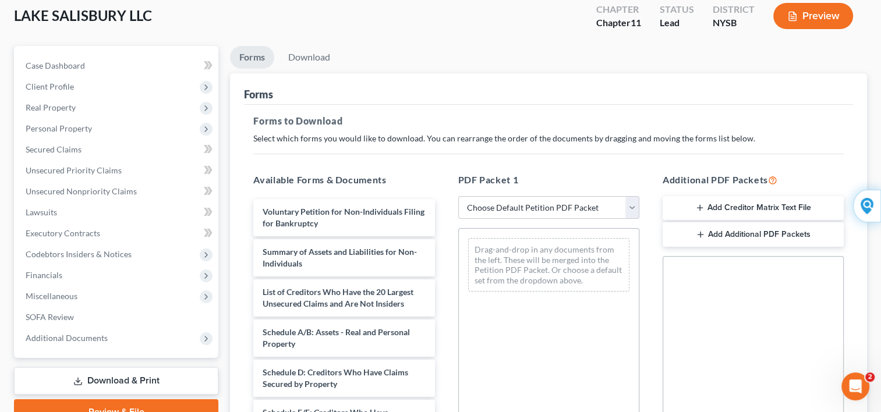
scroll to position [116, 0]
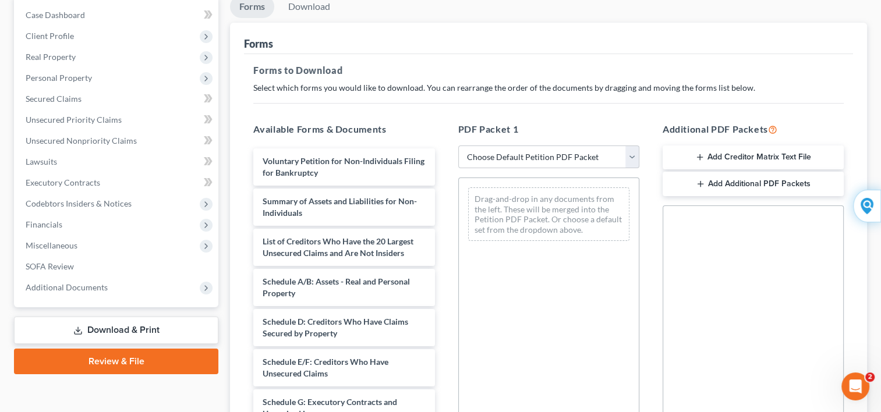
click at [132, 329] on link "Download & Print" at bounding box center [116, 330] width 204 height 27
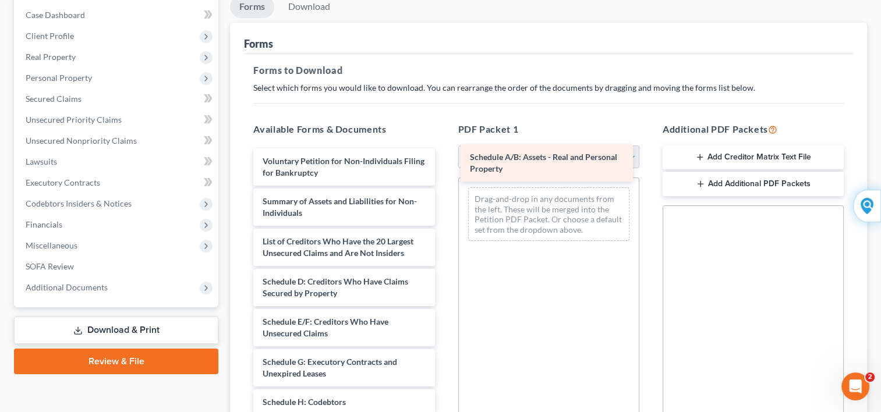
drag, startPoint x: 287, startPoint y: 282, endPoint x: 496, endPoint y: 159, distance: 242.1
click at [443, 159] on div "Schedule A/B: Assets - Real and Personal Property Voluntary Petition for Non-In…" at bounding box center [344, 378] width 200 height 461
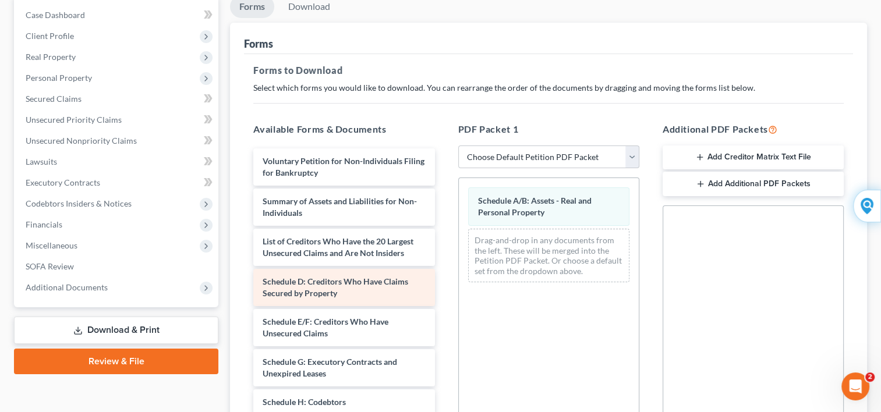
click at [368, 284] on span "Schedule D: Creditors Who Have Claims Secured by Property" at bounding box center [334, 287] width 145 height 22
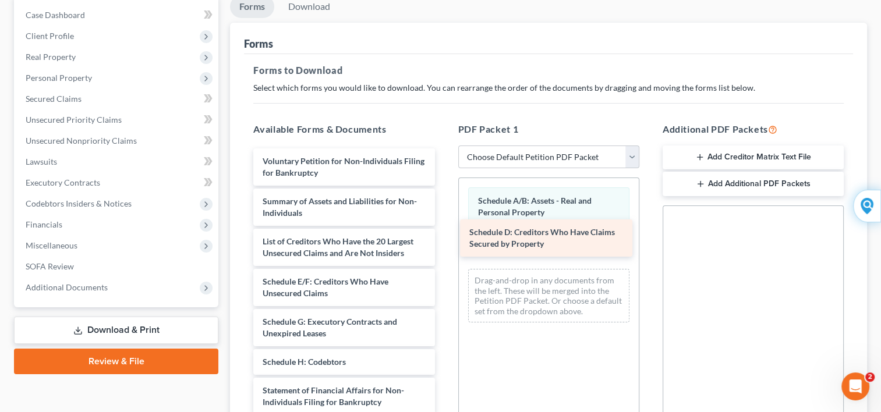
drag, startPoint x: 368, startPoint y: 284, endPoint x: 574, endPoint y: 236, distance: 212.2
click at [443, 236] on div "Schedule D: Creditors Who Have Claims Secured by Property Voluntary Petition fo…" at bounding box center [344, 358] width 200 height 421
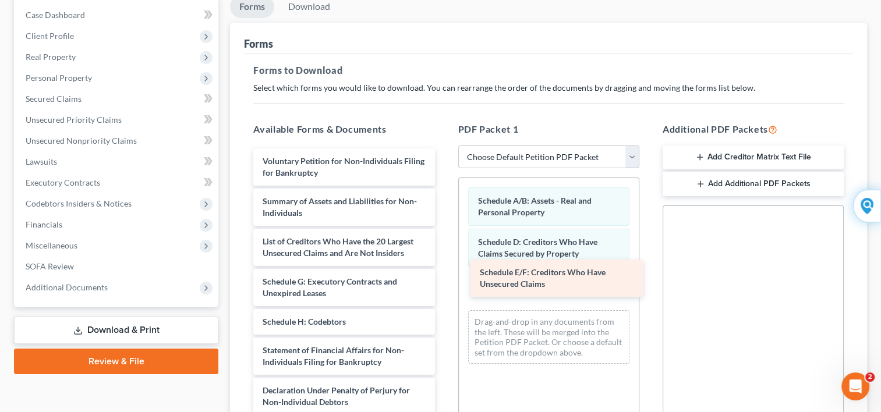
drag, startPoint x: 348, startPoint y: 282, endPoint x: 565, endPoint y: 274, distance: 217.2
click at [443, 274] on div "Schedule E/F: Creditors Who Have Unsecured Claims Voluntary Petition for Non-In…" at bounding box center [344, 338] width 200 height 381
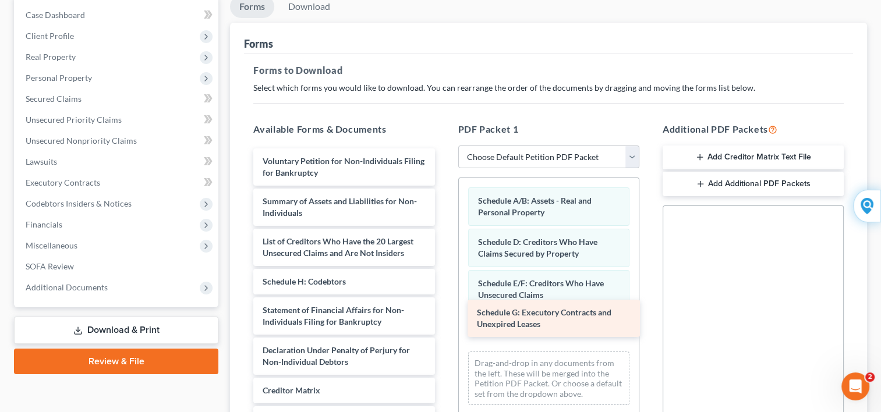
drag, startPoint x: 352, startPoint y: 282, endPoint x: 566, endPoint y: 314, distance: 216.5
click at [443, 314] on div "Schedule G: Executory Contracts and Unexpired Leases Voluntary Petition for Non…" at bounding box center [344, 318] width 200 height 340
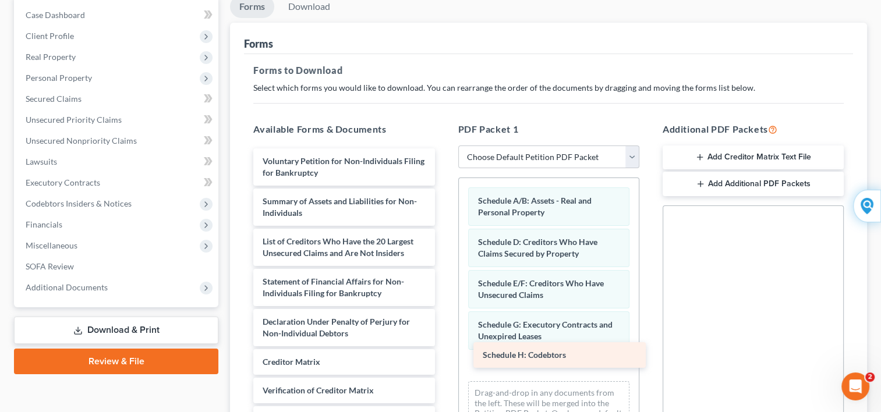
drag, startPoint x: 329, startPoint y: 283, endPoint x: 549, endPoint y: 358, distance: 232.6
click at [443, 358] on div "Schedule H: Codebtors Voluntary Petition for Non-Individuals Filing for Bankrup…" at bounding box center [344, 304] width 200 height 312
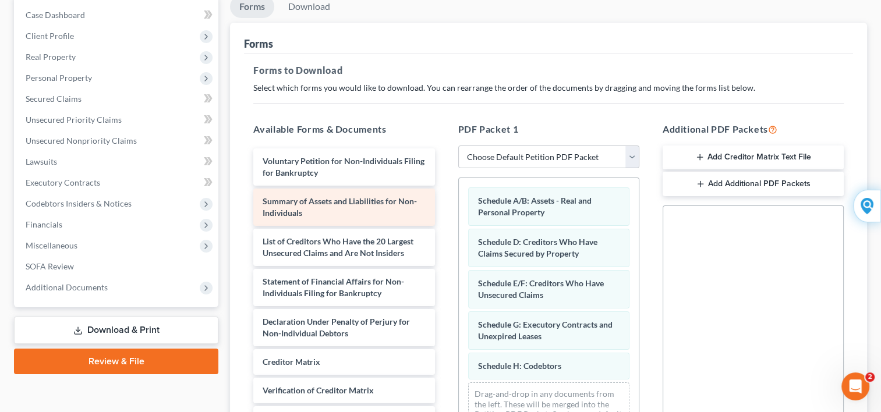
click at [343, 202] on span "Summary of Assets and Liabilities for Non-Individuals" at bounding box center [339, 207] width 154 height 22
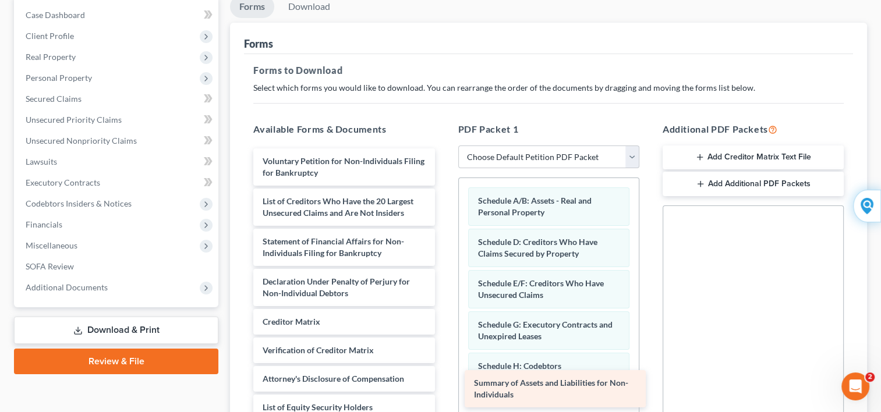
drag, startPoint x: 343, startPoint y: 202, endPoint x: 555, endPoint y: 385, distance: 279.3
click at [443, 385] on div "Summary of Assets and Liabilities for Non-Individuals Voluntary Petition for No…" at bounding box center [344, 284] width 200 height 272
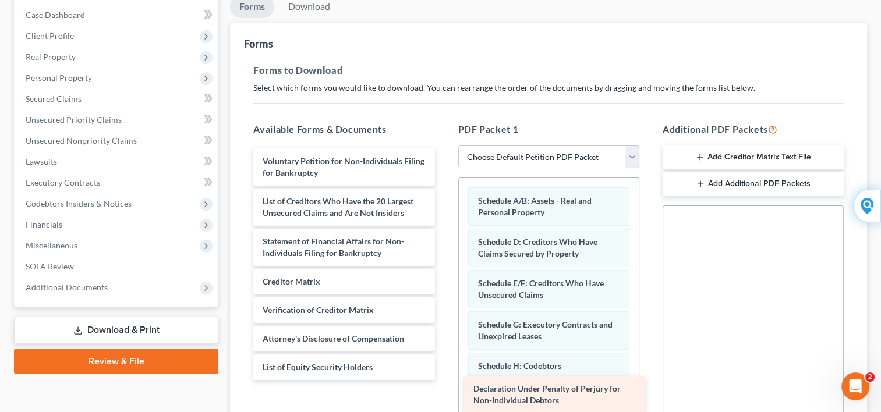
drag, startPoint x: 372, startPoint y: 281, endPoint x: 583, endPoint y: 389, distance: 236.9
click at [443, 380] on div "Declaration Under Penalty of Perjury for Non-Individual Debtors Voluntary Petit…" at bounding box center [344, 264] width 200 height 232
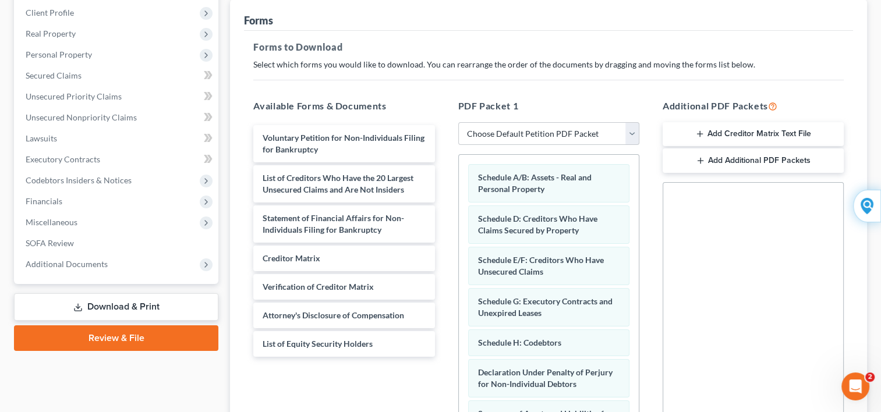
scroll to position [163, 0]
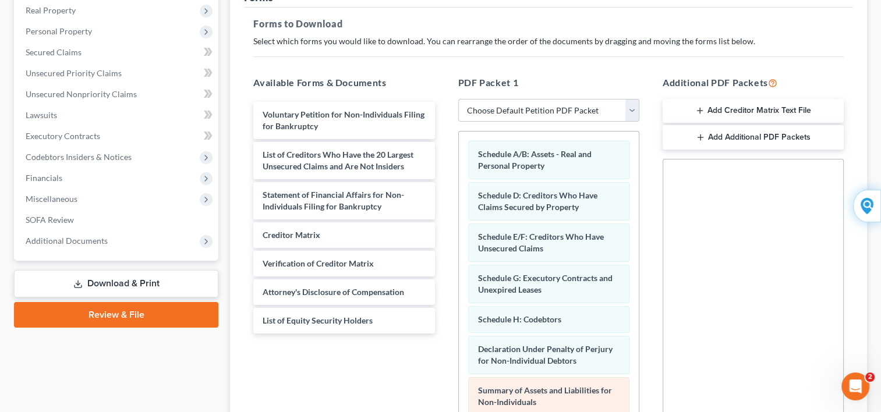
click at [535, 395] on span "Summary of Assets and Liabilities for Non-Individuals" at bounding box center [545, 396] width 134 height 22
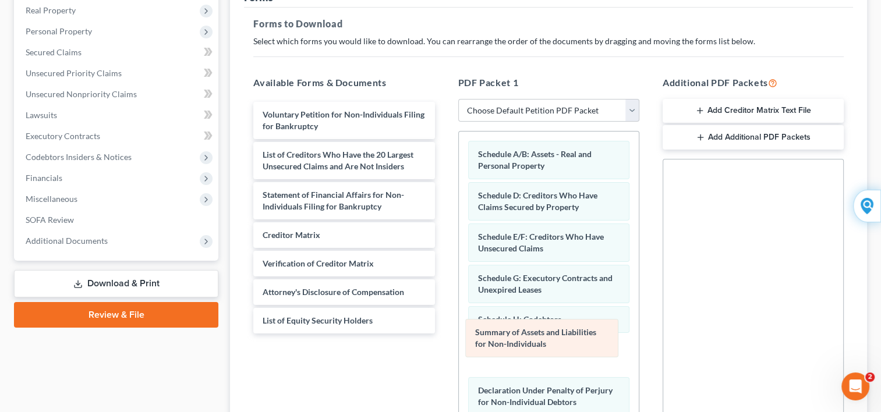
drag, startPoint x: 535, startPoint y: 395, endPoint x: 533, endPoint y: 339, distance: 55.9
click at [533, 339] on div "Summary of Assets and Liabilities for Non-Individuals Schedule A/B: Assets - Re…" at bounding box center [549, 307] width 180 height 350
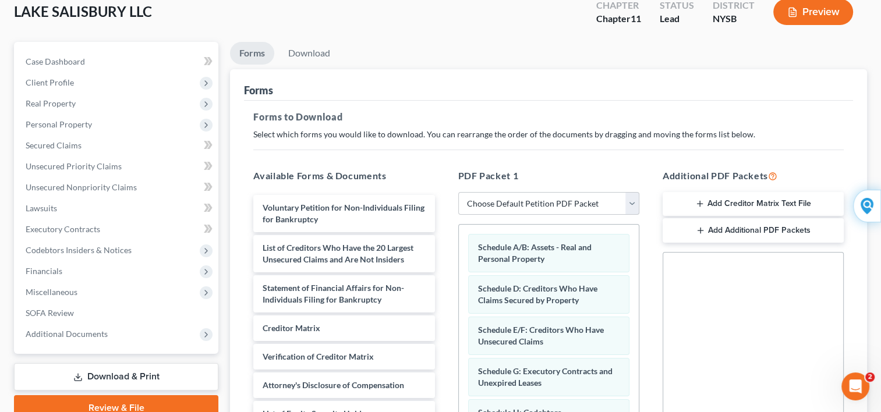
scroll to position [0, 0]
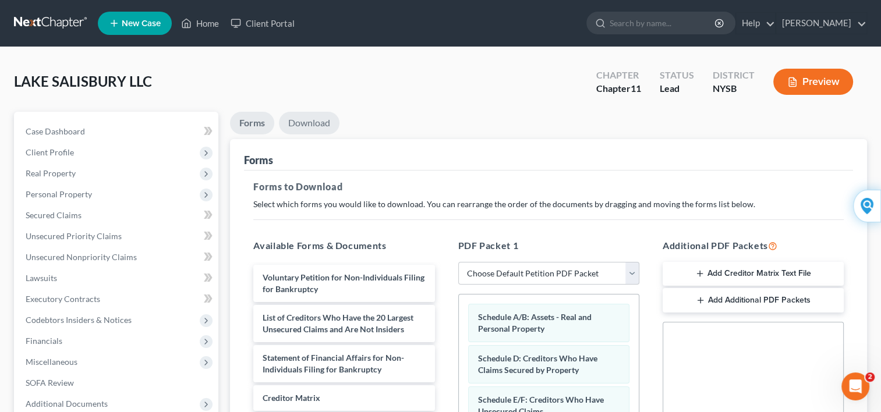
click at [300, 127] on link "Download" at bounding box center [309, 123] width 61 height 23
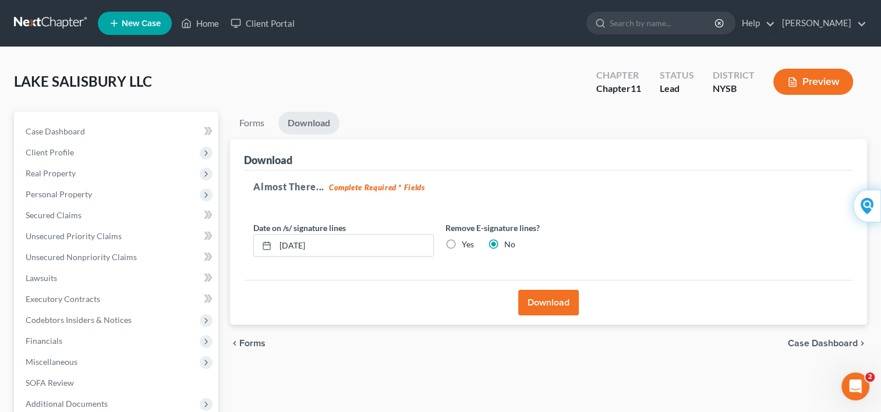
click at [546, 303] on button "Download" at bounding box center [548, 303] width 61 height 26
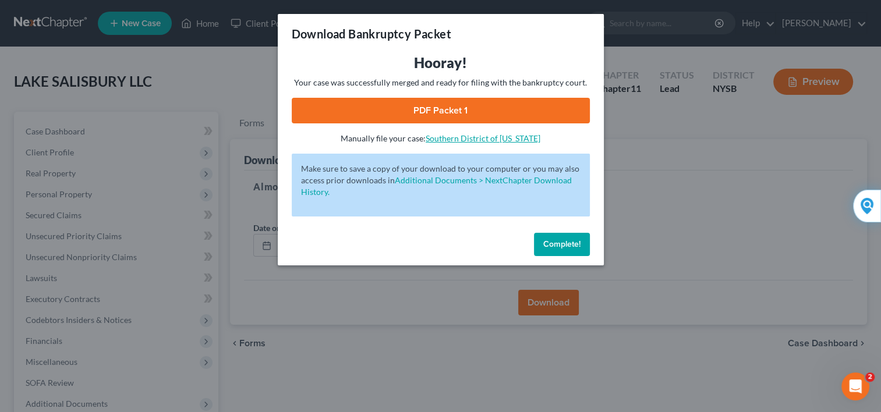
click at [462, 136] on link "Southern District of New York" at bounding box center [482, 138] width 115 height 10
click at [410, 112] on link "PDF Packet 1" at bounding box center [441, 111] width 298 height 26
